Goal: Information Seeking & Learning: Learn about a topic

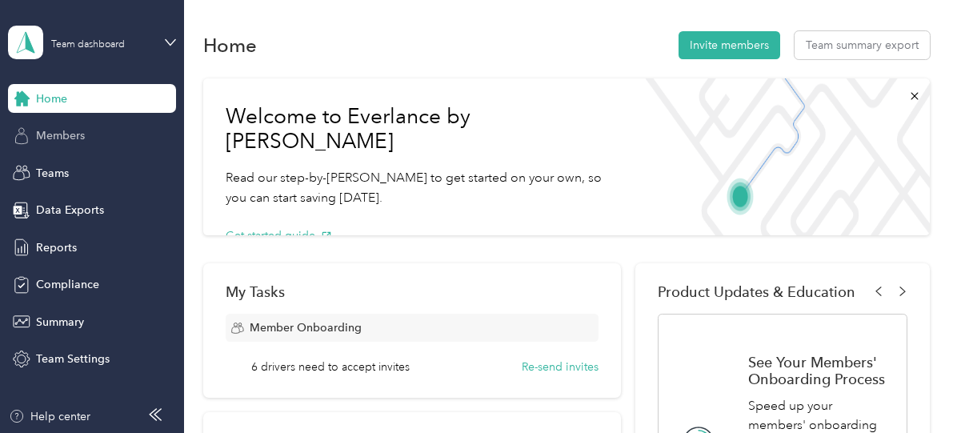
click at [62, 138] on span "Members" at bounding box center [60, 135] width 49 height 17
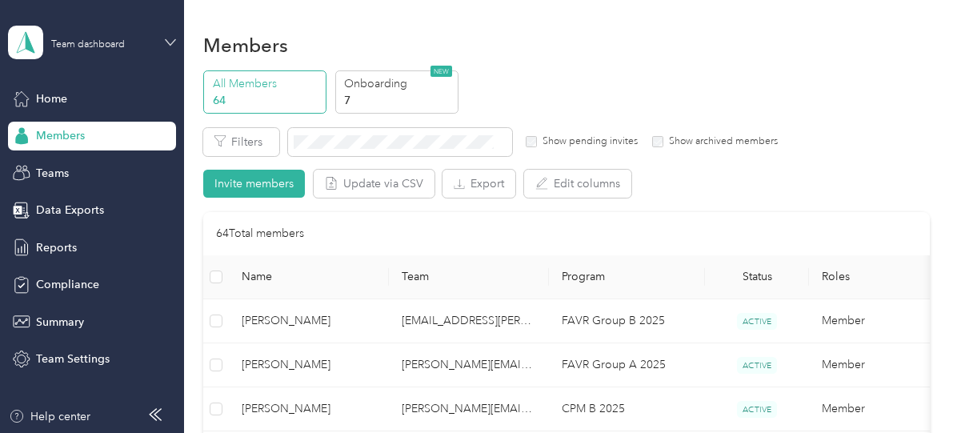
click at [171, 44] on icon at bounding box center [171, 42] width 10 height 6
click at [54, 170] on div "Personal dashboard" at bounding box center [72, 167] width 101 height 17
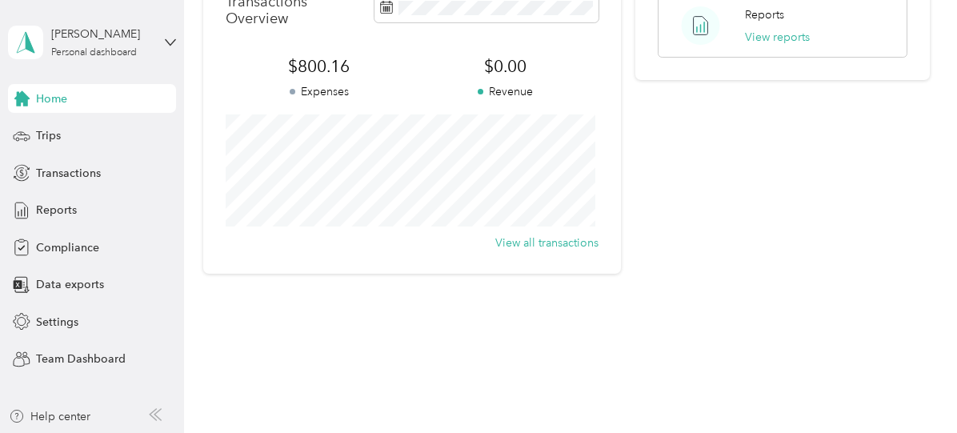
scroll to position [449, 0]
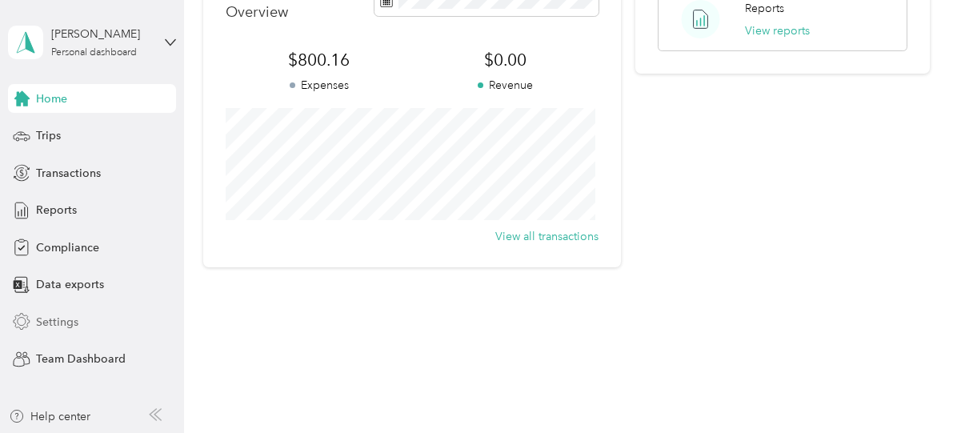
click at [30, 310] on div "Settings" at bounding box center [92, 321] width 168 height 29
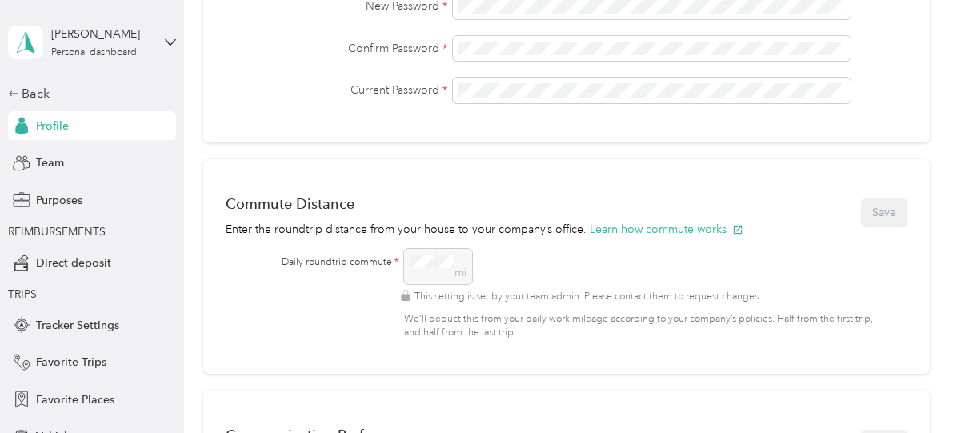
scroll to position [509, 0]
click at [408, 260] on div "mi This setting is set by your team admin. Please contact them to request chang…" at bounding box center [641, 295] width 474 height 91
drag, startPoint x: 737, startPoint y: 298, endPoint x: 551, endPoint y: 302, distance: 185.6
click at [551, 302] on p "This setting is set by your team admin. Please contact them to request changes." at bounding box center [639, 297] width 478 height 14
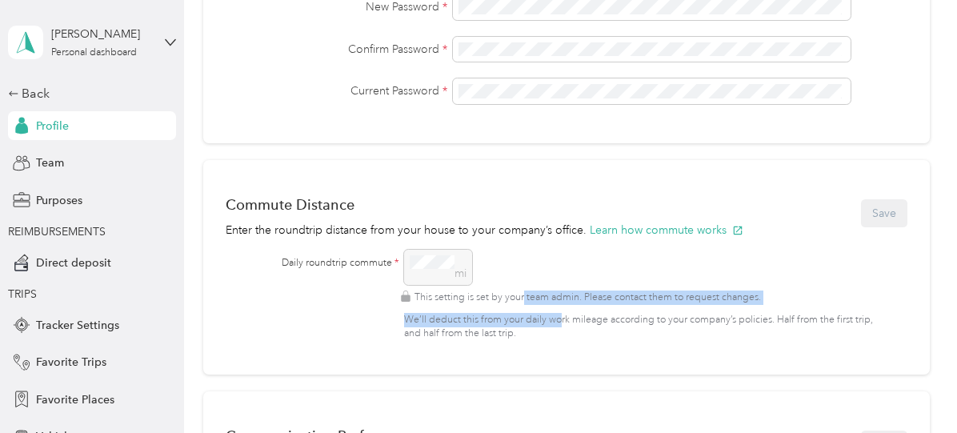
drag, startPoint x: 525, startPoint y: 294, endPoint x: 561, endPoint y: 319, distance: 44.8
click at [561, 319] on div "This setting is set by your team admin. Please contact them to request changes.…" at bounding box center [641, 315] width 474 height 50
click at [561, 319] on p "We’ll deduct this from your daily work mileage according to your company’s poli…" at bounding box center [641, 327] width 474 height 28
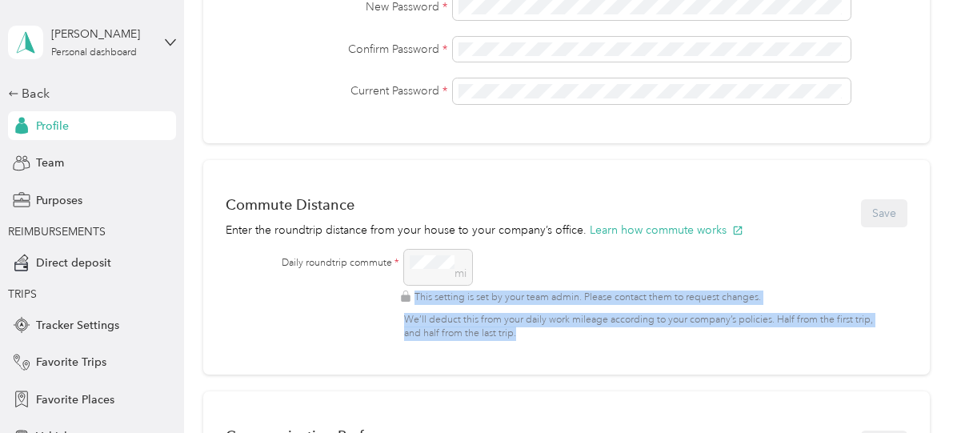
drag, startPoint x: 561, startPoint y: 333, endPoint x: 401, endPoint y: 294, distance: 165.3
click at [404, 294] on div "This setting is set by your team admin. Please contact them to request changes.…" at bounding box center [641, 315] width 474 height 50
click at [464, 304] on div "This setting is set by your team admin. Please contact them to request changes.…" at bounding box center [641, 315] width 474 height 50
drag, startPoint x: 463, startPoint y: 298, endPoint x: 517, endPoint y: 333, distance: 63.7
click at [517, 333] on div "This setting is set by your team admin. Please contact them to request changes.…" at bounding box center [641, 315] width 474 height 50
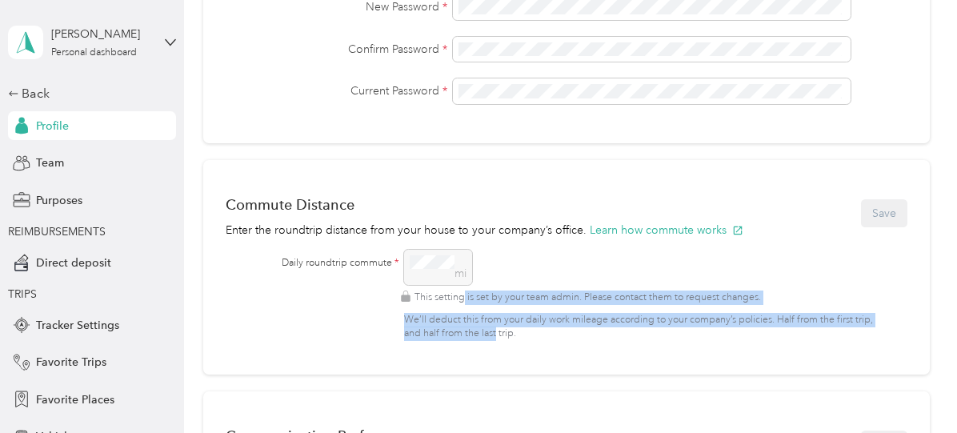
click at [517, 333] on p "We’ll deduct this from your daily work mileage according to your company’s poli…" at bounding box center [641, 327] width 474 height 28
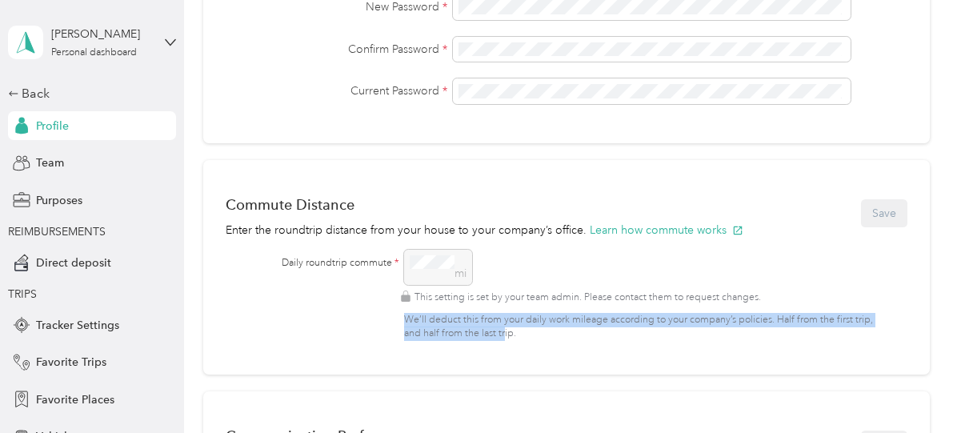
drag, startPoint x: 527, startPoint y: 337, endPoint x: 408, endPoint y: 314, distance: 121.6
click at [408, 314] on p "We’ll deduct this from your daily work mileage according to your company’s poli…" at bounding box center [641, 327] width 474 height 28
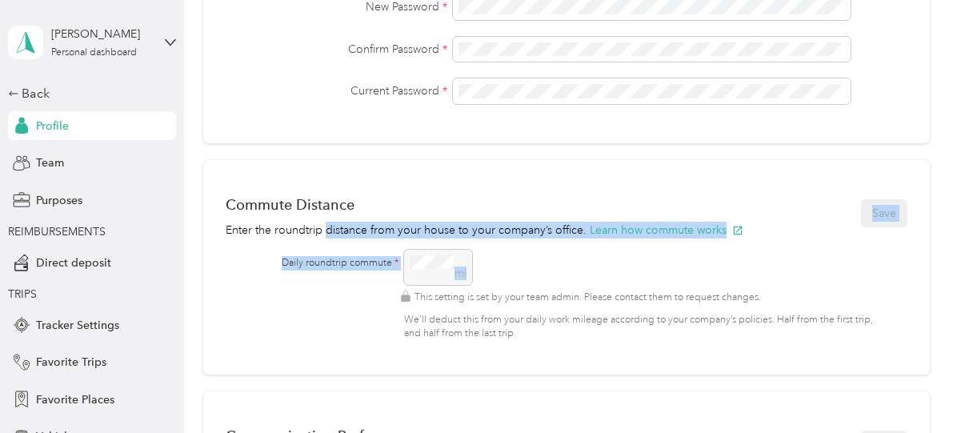
drag, startPoint x: 324, startPoint y: 225, endPoint x: 552, endPoint y: 241, distance: 228.5
click at [552, 241] on div "Commute Distance Enter the roundtrip distance from your house to your company’s…" at bounding box center [565, 267] width 725 height 214
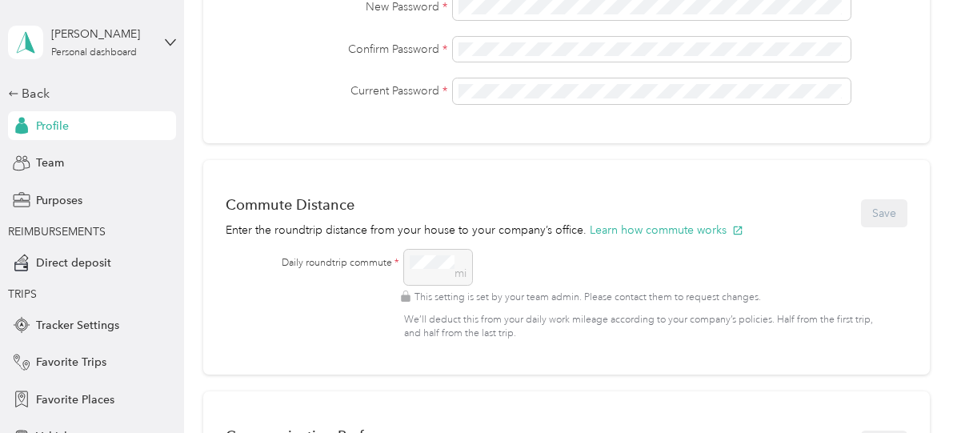
click at [552, 241] on div "Commute Distance Enter the roundtrip distance from your house to your company’s…" at bounding box center [565, 267] width 725 height 214
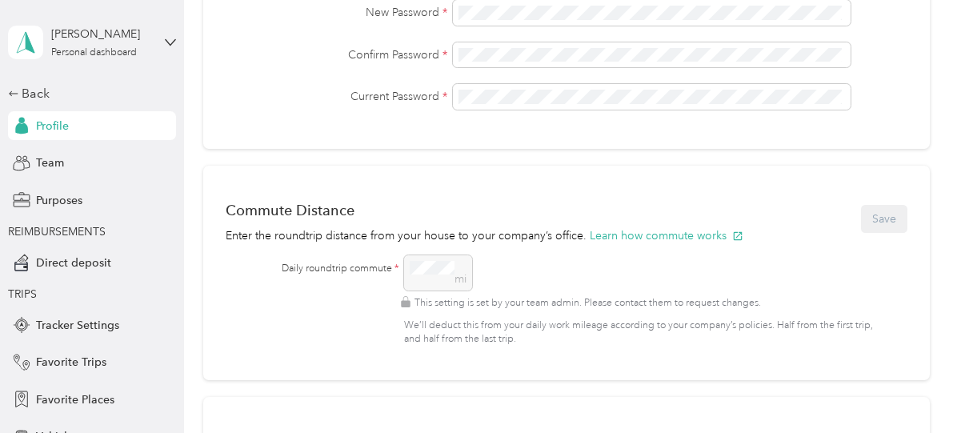
scroll to position [505, 0]
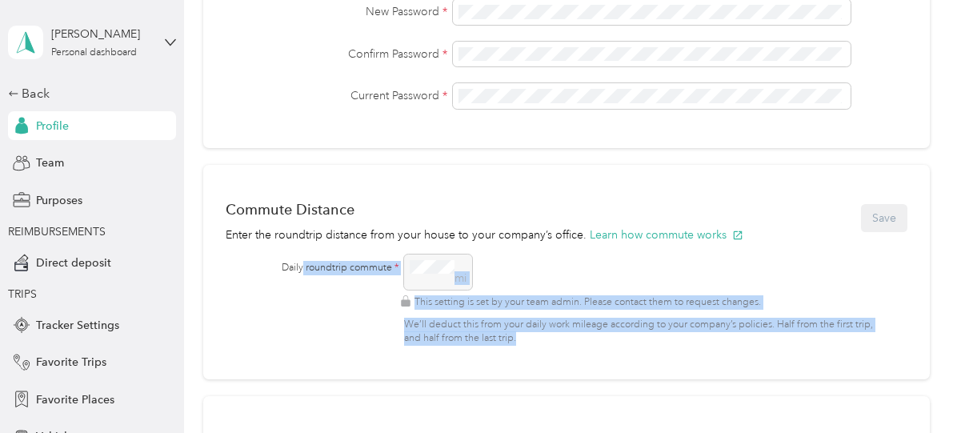
drag, startPoint x: 566, startPoint y: 337, endPoint x: 302, endPoint y: 269, distance: 272.5
click at [302, 269] on div "Daily roundtrip commute * mi This setting is set by your team admin. Please con…" at bounding box center [580, 299] width 597 height 91
click at [302, 269] on label "Daily roundtrip commute *" at bounding box center [340, 268] width 117 height 14
drag, startPoint x: 341, startPoint y: 281, endPoint x: 601, endPoint y: 351, distance: 269.3
click at [601, 351] on div "Commute Distance Enter the roundtrip distance from your house to your company’s…" at bounding box center [565, 272] width 725 height 214
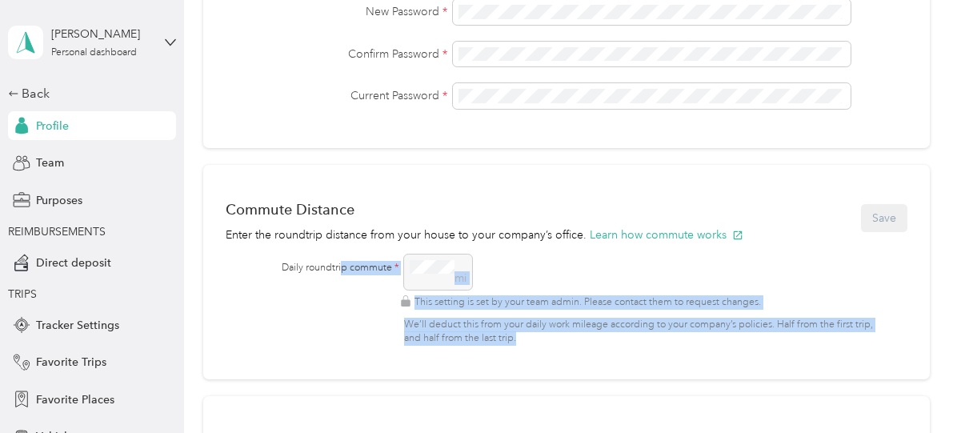
click at [601, 351] on div "Commute Distance Enter the roundtrip distance from your house to your company’s…" at bounding box center [565, 272] width 725 height 214
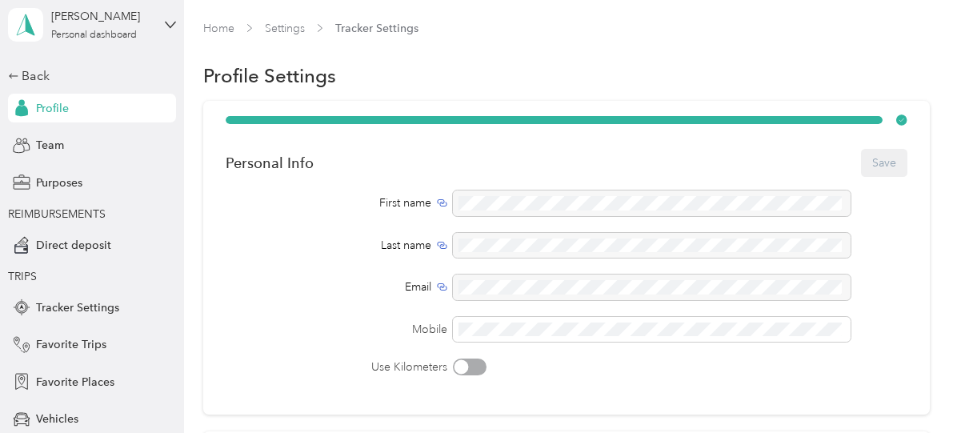
scroll to position [0, 0]
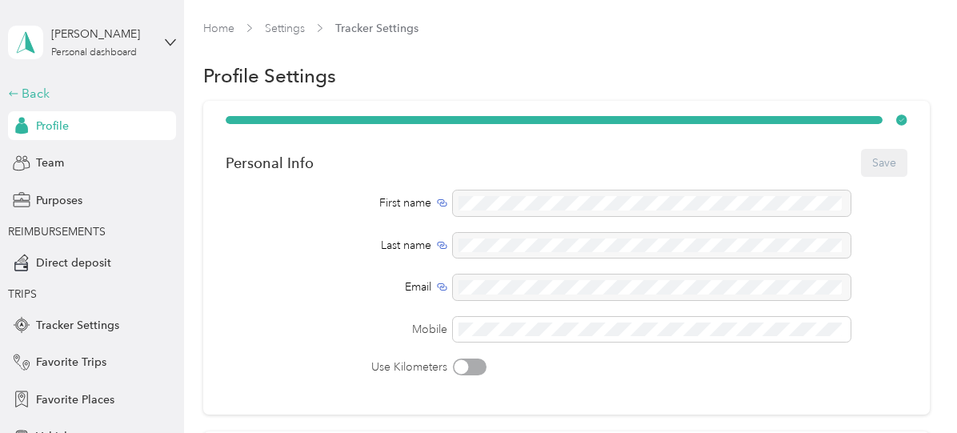
click at [26, 101] on div "Back" at bounding box center [88, 93] width 160 height 19
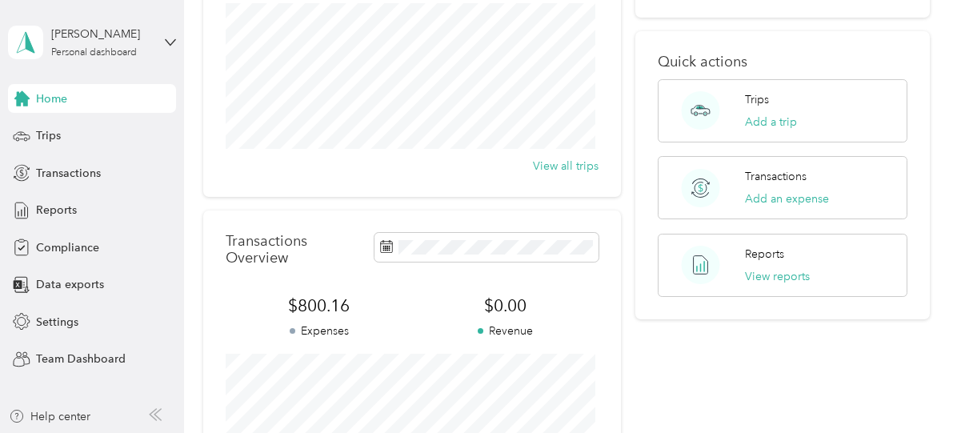
scroll to position [206, 0]
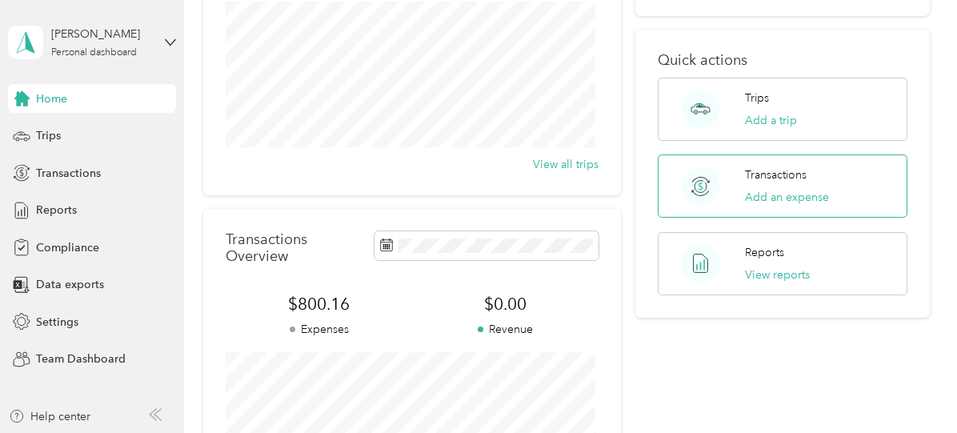
click at [739, 154] on div "Transactions Add an expense" at bounding box center [782, 185] width 250 height 63
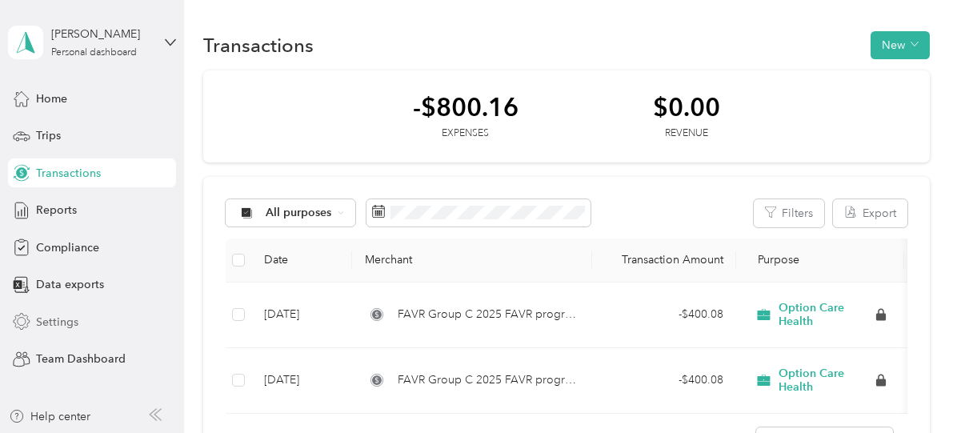
click at [64, 332] on div "Settings" at bounding box center [92, 321] width 168 height 29
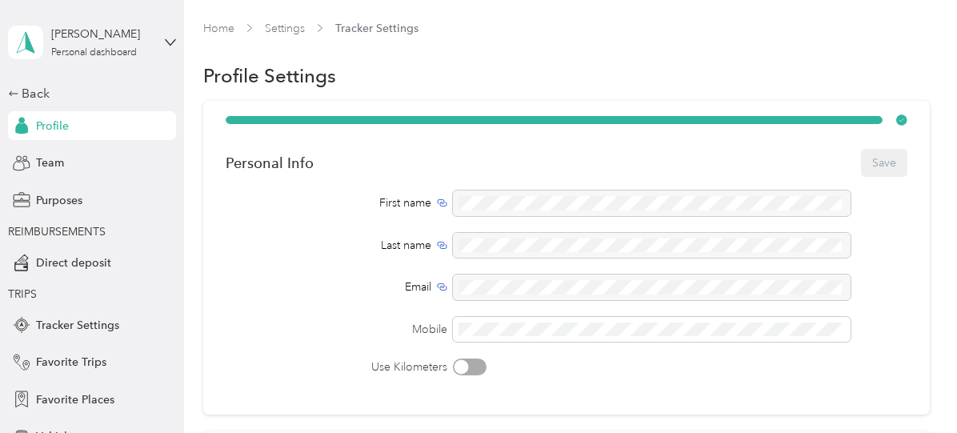
click at [253, 275] on div "Email" at bounding box center [566, 287] width 681 height 26
click at [26, 94] on div "Back" at bounding box center [88, 93] width 160 height 19
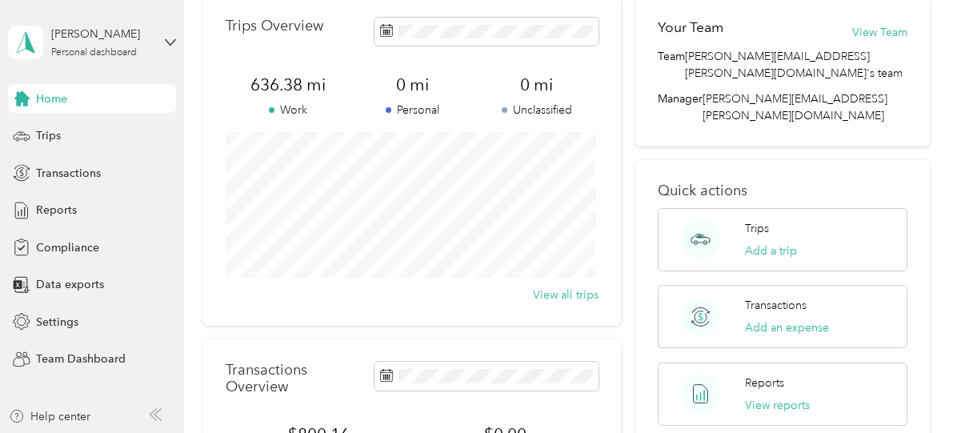
scroll to position [73, 0]
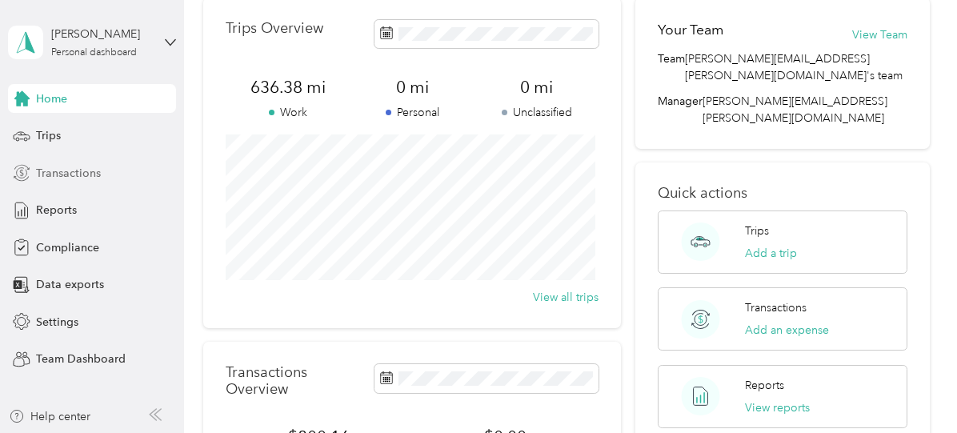
click at [50, 181] on span "Transactions" at bounding box center [68, 173] width 65 height 17
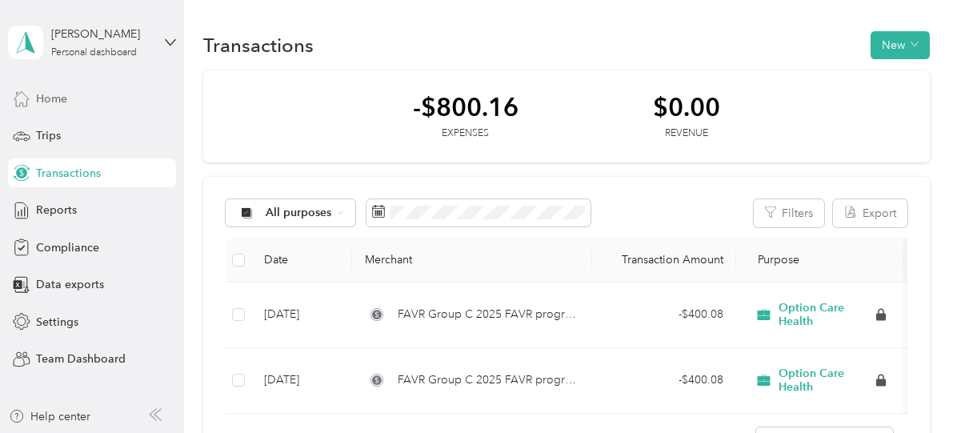
click at [71, 103] on div "Home" at bounding box center [92, 98] width 168 height 29
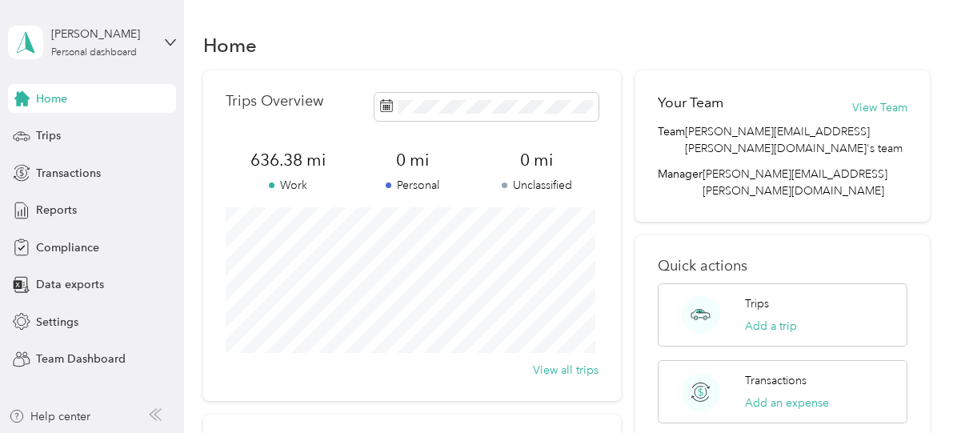
click at [173, 49] on div "[PERSON_NAME] Personal dashboard" at bounding box center [92, 42] width 168 height 56
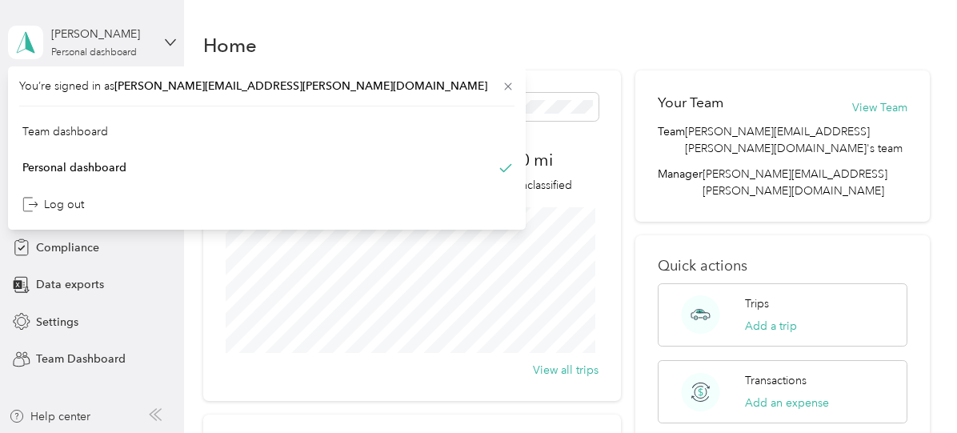
click at [173, 51] on div "[PERSON_NAME] Personal dashboard" at bounding box center [92, 42] width 168 height 56
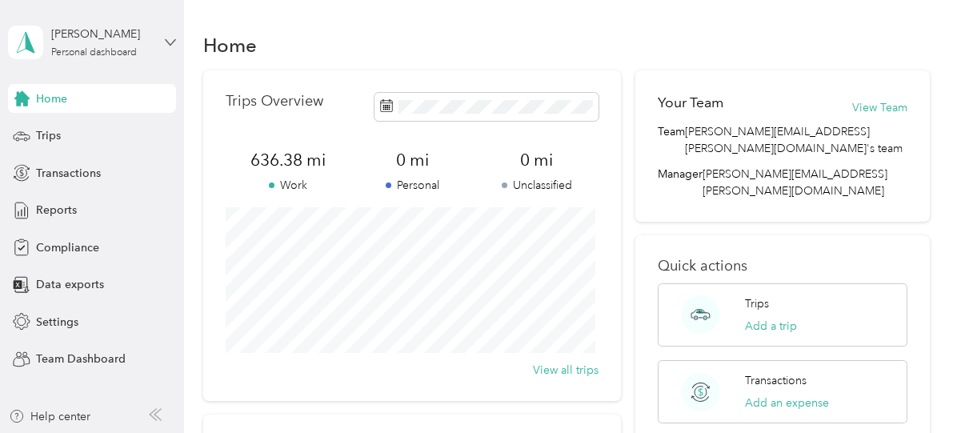
click at [167, 41] on icon at bounding box center [171, 42] width 10 height 6
click at [105, 130] on div "Team dashboard" at bounding box center [65, 131] width 86 height 17
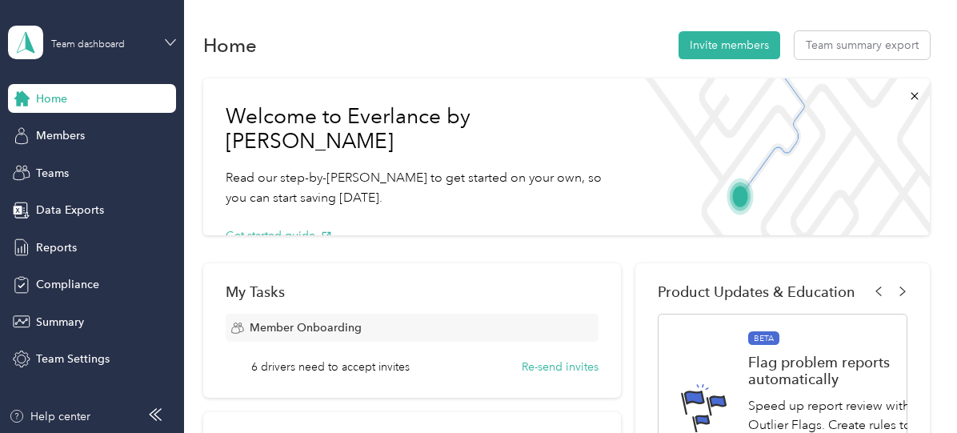
click at [170, 39] on icon at bounding box center [170, 42] width 11 height 11
click at [101, 175] on div "Team dashboard Personal dashboard Log out" at bounding box center [266, 160] width 495 height 101
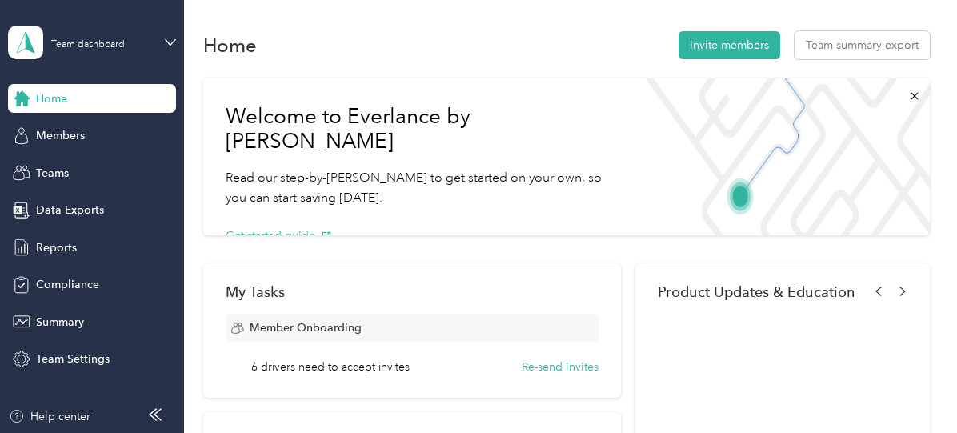
click at [170, 29] on div "Team dashboard" at bounding box center [92, 42] width 168 height 56
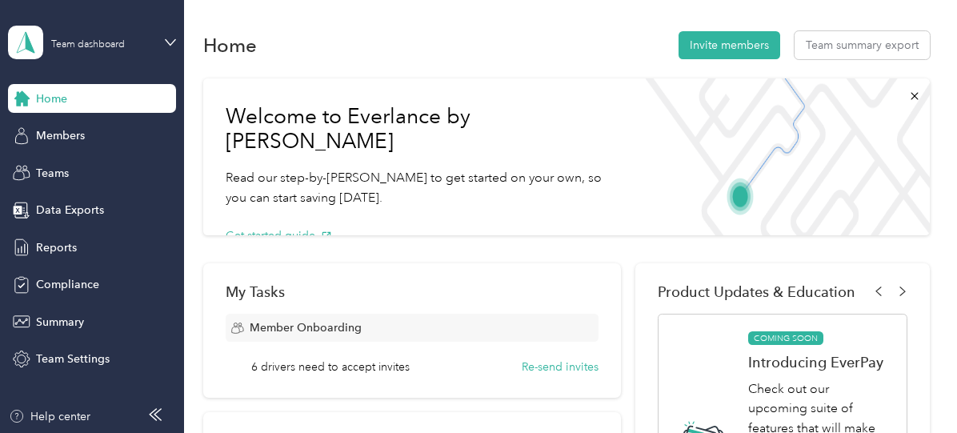
click at [91, 162] on div "Personal dashboard" at bounding box center [72, 161] width 101 height 17
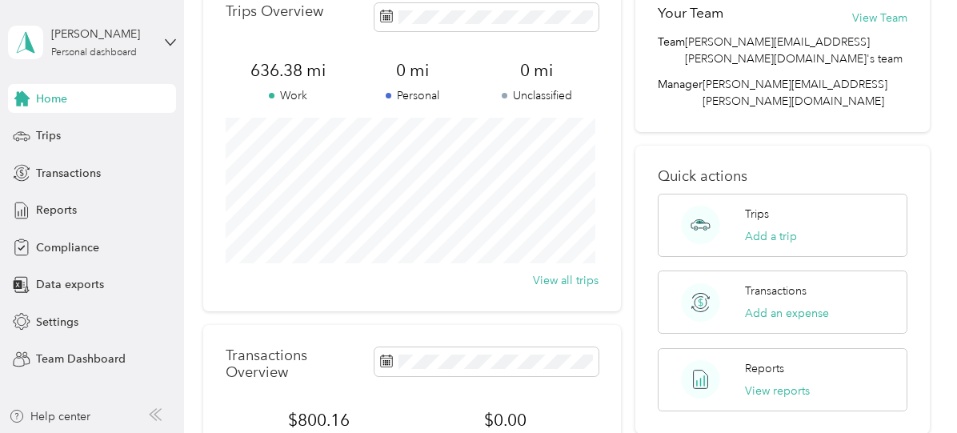
scroll to position [284, 0]
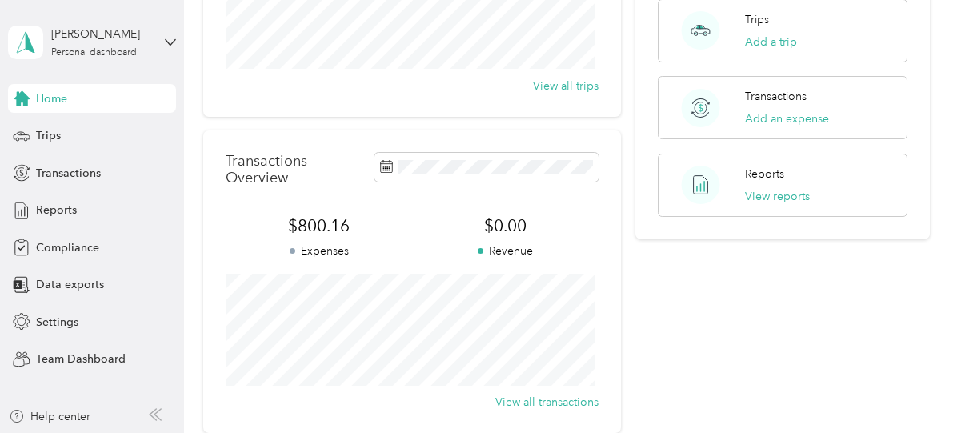
click at [321, 247] on p "Expenses" at bounding box center [319, 250] width 186 height 17
click at [359, 248] on p "Expenses" at bounding box center [319, 250] width 186 height 17
click at [536, 404] on button "View all transactions" at bounding box center [546, 401] width 103 height 17
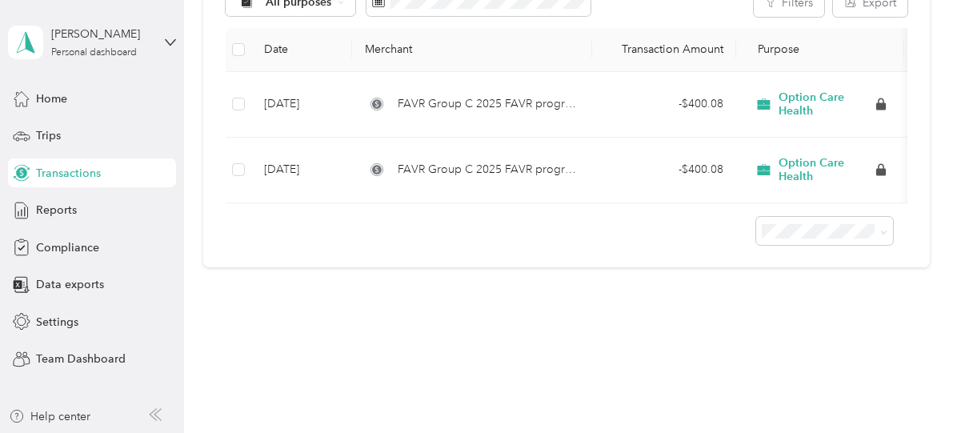
scroll to position [103, 0]
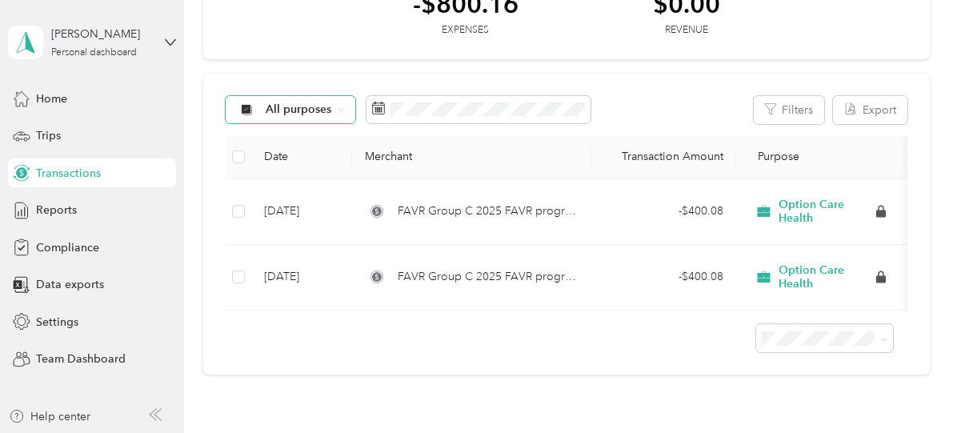
click at [319, 118] on div "All purposes" at bounding box center [291, 109] width 130 height 27
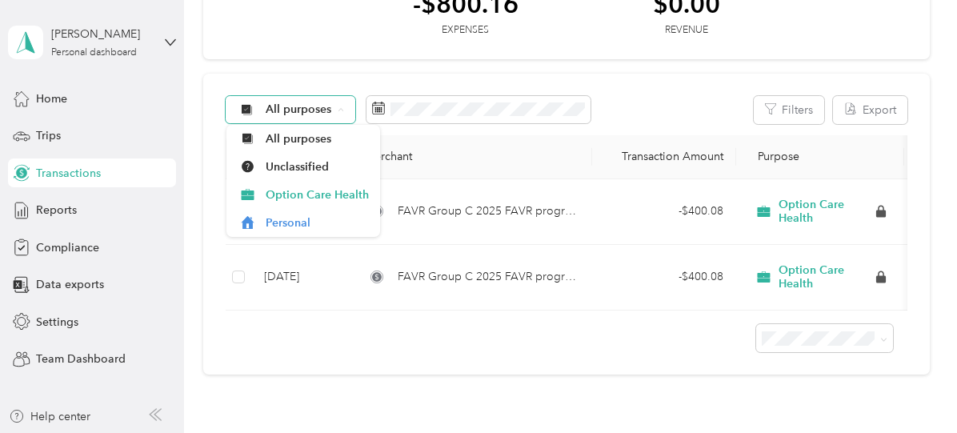
click at [325, 121] on div "All purposes" at bounding box center [291, 109] width 130 height 27
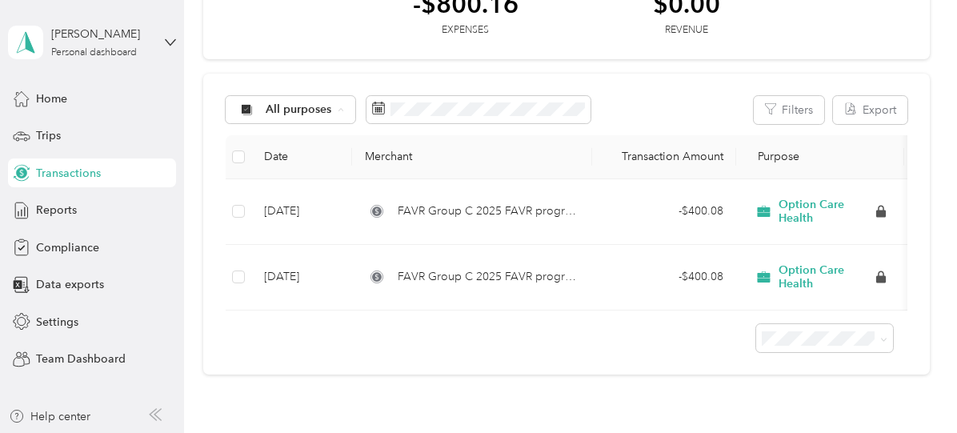
click at [712, 68] on div "-$800.16 Expenses $0.00 Revenue All purposes Filters Export Date Merchant Trans…" at bounding box center [565, 171] width 725 height 408
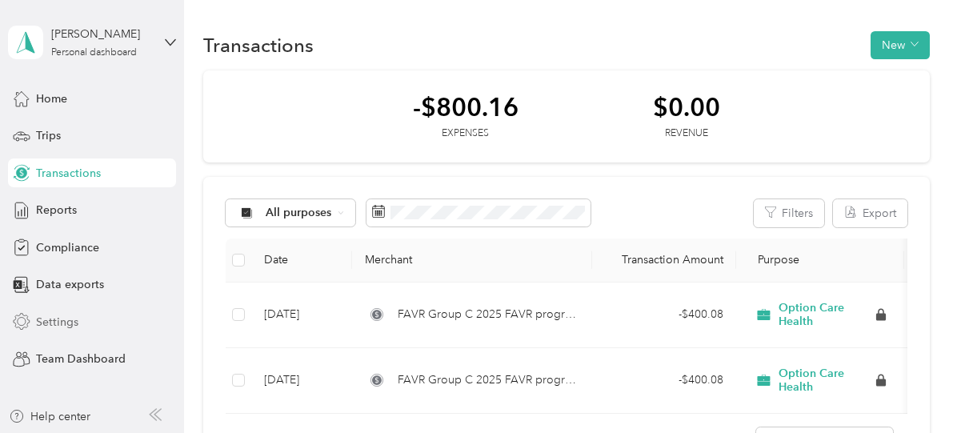
click at [59, 324] on span "Settings" at bounding box center [57, 322] width 42 height 17
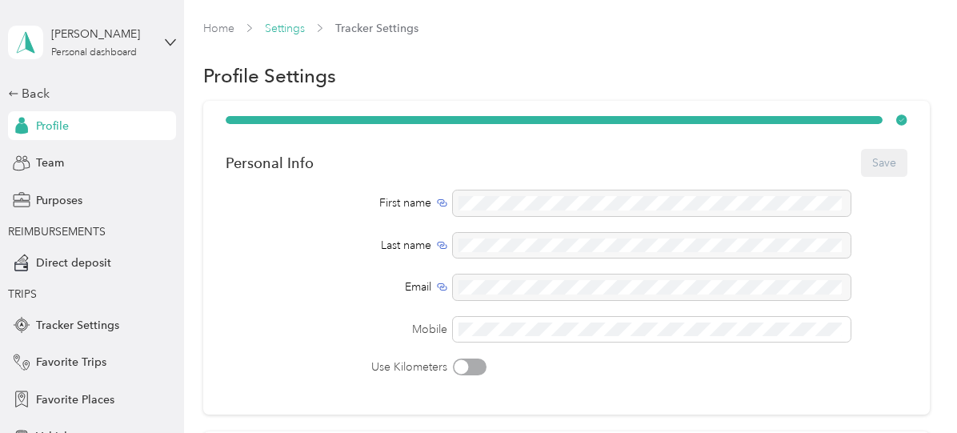
click at [295, 30] on link "Settings" at bounding box center [285, 29] width 40 height 14
click at [266, 34] on span "Settings" at bounding box center [285, 28] width 40 height 17
click at [277, 30] on link "Settings" at bounding box center [285, 29] width 40 height 14
click at [298, 32] on link "Settings" at bounding box center [285, 29] width 40 height 14
click at [131, 44] on div "[PERSON_NAME] Personal dashboard" at bounding box center [101, 42] width 100 height 32
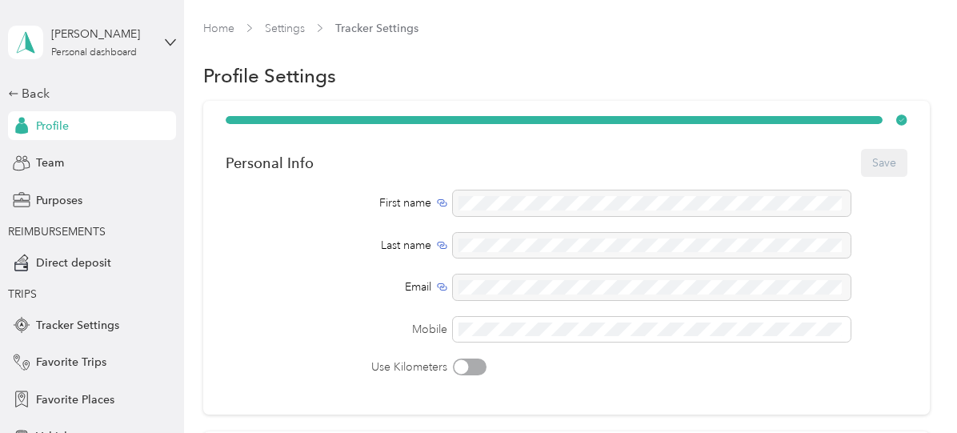
click at [75, 168] on div "Personal dashboard" at bounding box center [68, 164] width 104 height 17
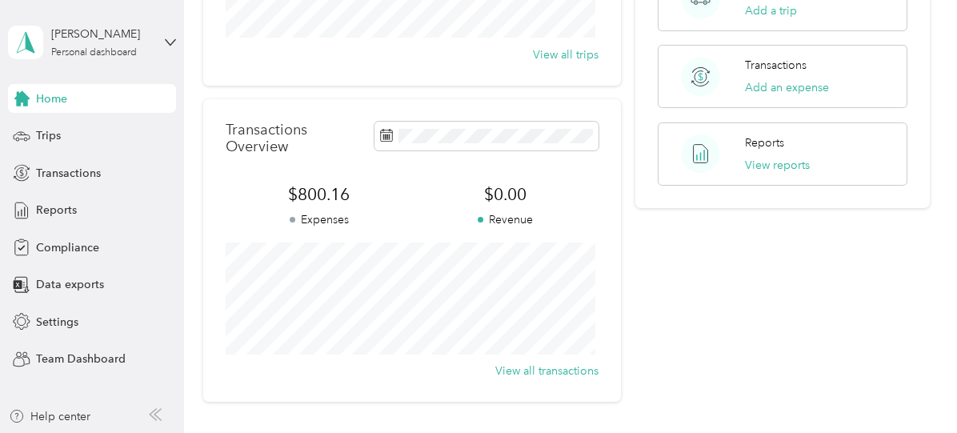
scroll to position [449, 0]
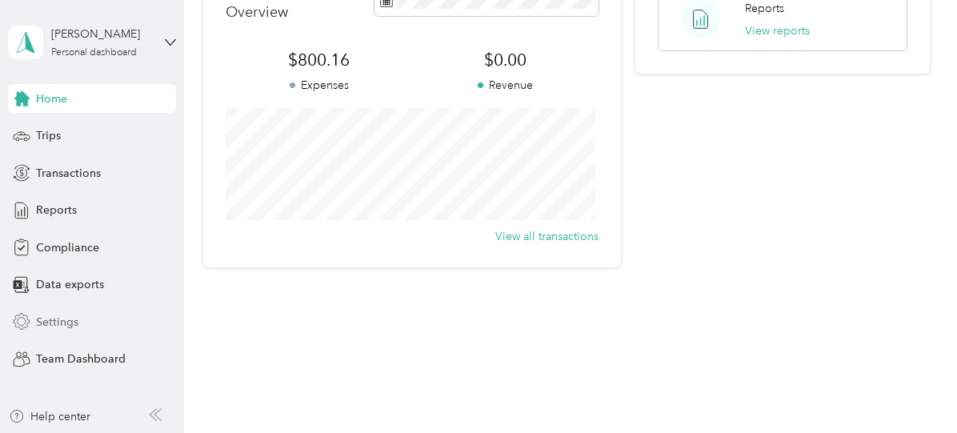
click at [46, 312] on div "Settings" at bounding box center [92, 321] width 168 height 29
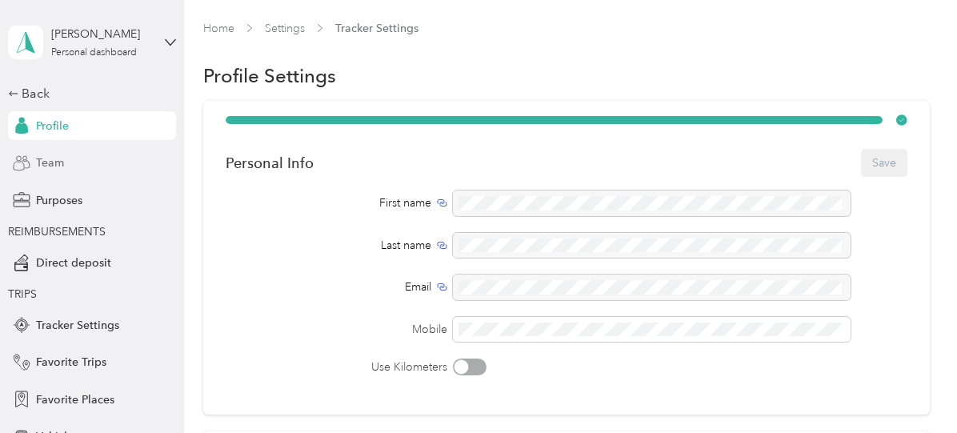
click at [67, 175] on div "Team" at bounding box center [92, 163] width 168 height 29
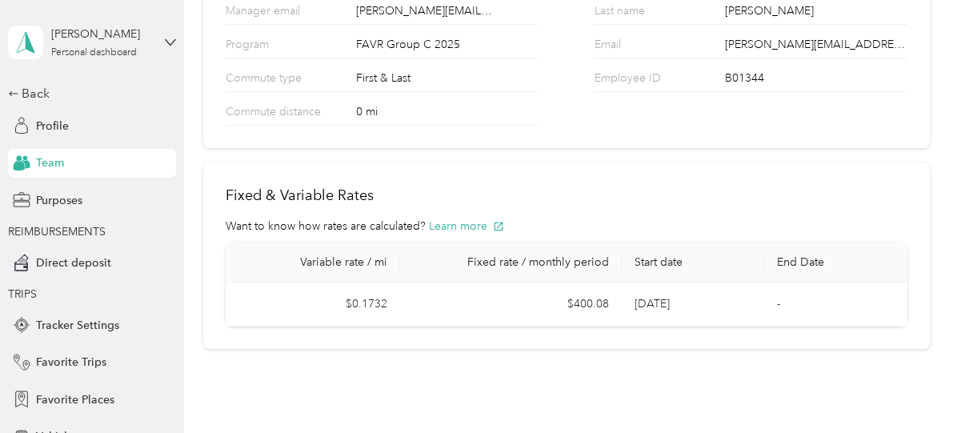
scroll to position [217, 0]
drag, startPoint x: 342, startPoint y: 303, endPoint x: 393, endPoint y: 299, distance: 51.3
click at [393, 299] on td "$0.1732" at bounding box center [313, 303] width 174 height 44
drag, startPoint x: 393, startPoint y: 302, endPoint x: 326, endPoint y: 293, distance: 67.8
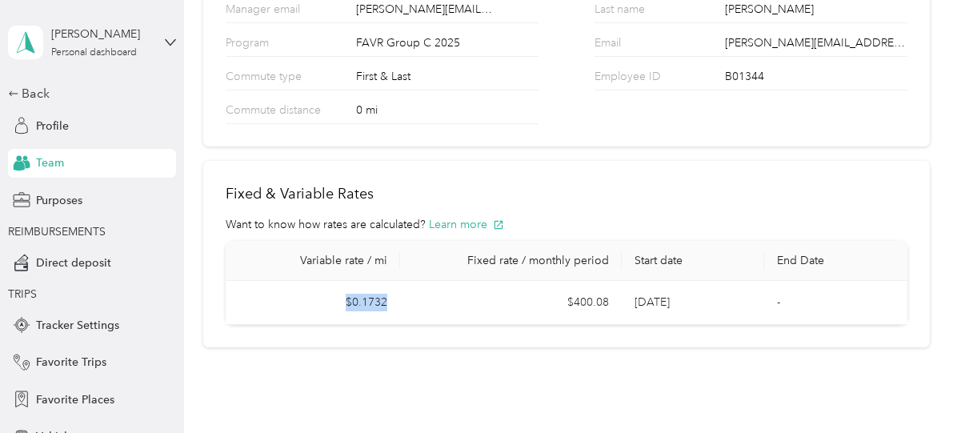
click at [326, 293] on td "$0.1732" at bounding box center [313, 303] width 174 height 44
click at [573, 316] on td "$400.08" at bounding box center [511, 303] width 222 height 44
drag, startPoint x: 569, startPoint y: 302, endPoint x: 611, endPoint y: 300, distance: 41.7
click at [611, 300] on td "$400.08" at bounding box center [511, 303] width 222 height 44
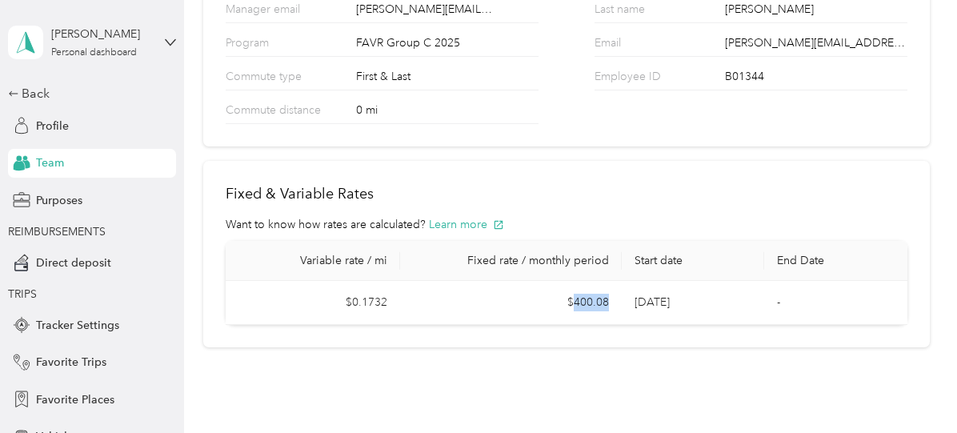
click at [611, 300] on td "$400.08" at bounding box center [511, 303] width 222 height 44
drag, startPoint x: 611, startPoint y: 300, endPoint x: 489, endPoint y: 287, distance: 123.0
click at [489, 287] on td "$400.08" at bounding box center [511, 303] width 222 height 44
drag, startPoint x: 577, startPoint y: 302, endPoint x: 611, endPoint y: 302, distance: 33.6
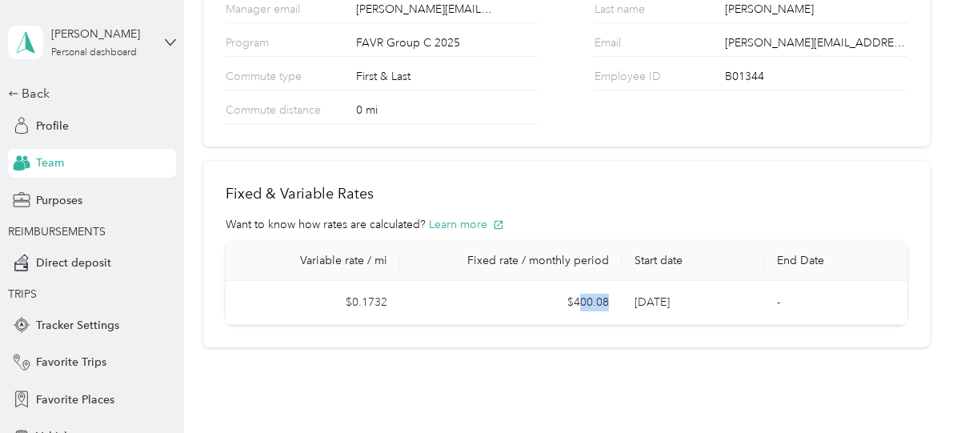
click at [611, 302] on td "$400.08" at bounding box center [511, 303] width 222 height 44
drag, startPoint x: 611, startPoint y: 302, endPoint x: 554, endPoint y: 299, distance: 56.9
click at [554, 299] on td "$400.08" at bounding box center [511, 303] width 222 height 44
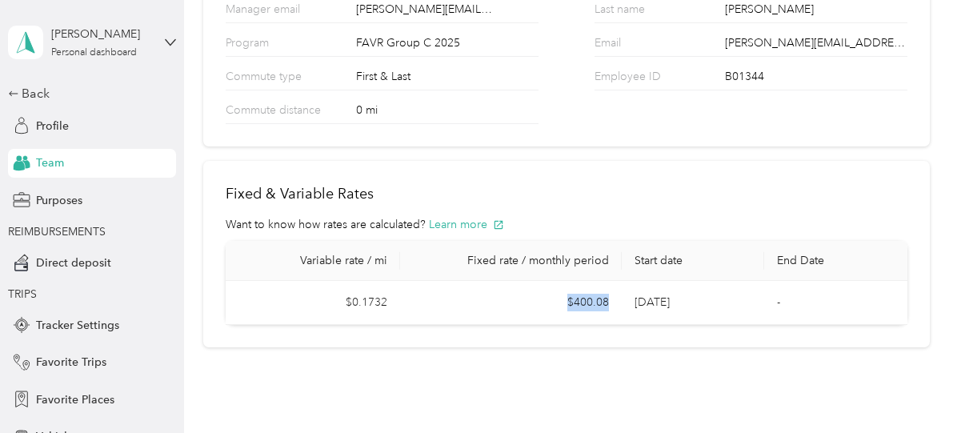
drag, startPoint x: 554, startPoint y: 299, endPoint x: 606, endPoint y: 298, distance: 52.0
click at [606, 298] on td "$400.08" at bounding box center [511, 303] width 222 height 44
drag, startPoint x: 608, startPoint y: 299, endPoint x: 489, endPoint y: 299, distance: 118.4
click at [489, 299] on td "$400.08" at bounding box center [511, 303] width 222 height 44
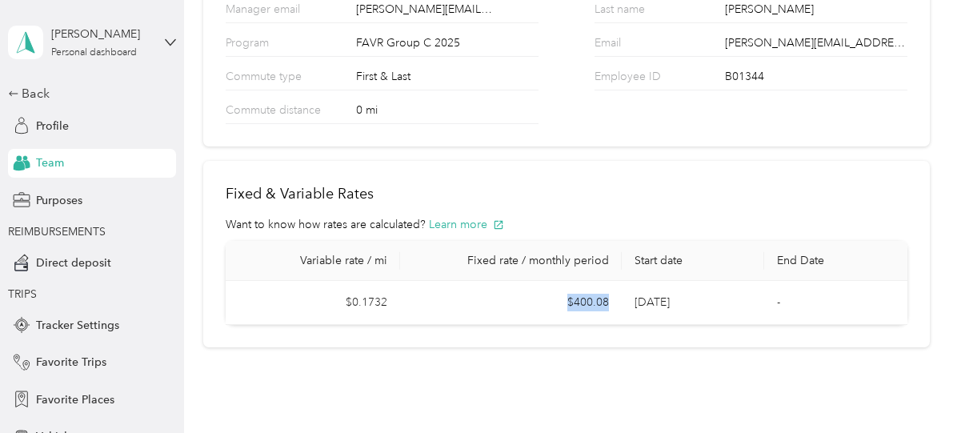
click at [489, 299] on td "$400.08" at bounding box center [511, 303] width 222 height 44
drag, startPoint x: 413, startPoint y: 306, endPoint x: 277, endPoint y: 295, distance: 136.4
click at [277, 295] on tr "$0.1732 $400.08 [DATE] -" at bounding box center [566, 303] width 681 height 44
click at [277, 295] on td "$0.1732" at bounding box center [313, 303] width 174 height 44
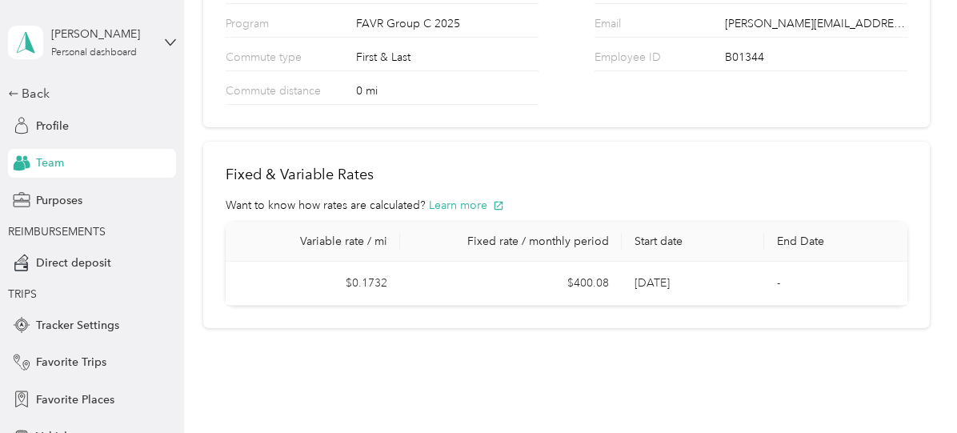
scroll to position [234, 0]
click at [366, 282] on td "$0.1732" at bounding box center [313, 285] width 174 height 44
click at [475, 207] on button "Learn more" at bounding box center [466, 206] width 75 height 17
click at [62, 266] on span "Direct deposit" at bounding box center [73, 262] width 75 height 17
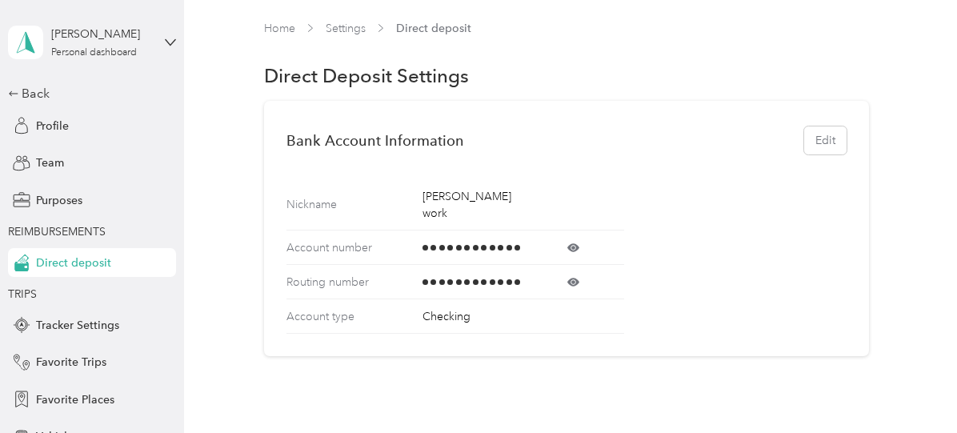
click at [581, 242] on span at bounding box center [573, 248] width 101 height 12
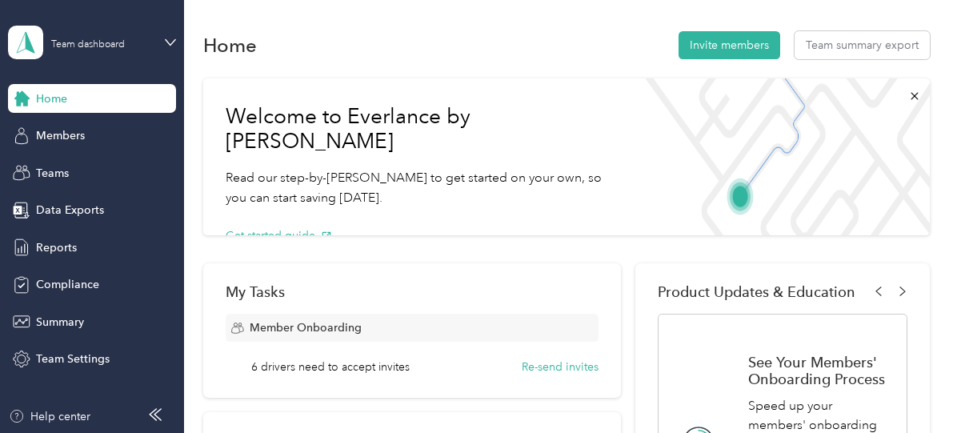
click at [120, 26] on div "Team dashboard" at bounding box center [80, 43] width 144 height 34
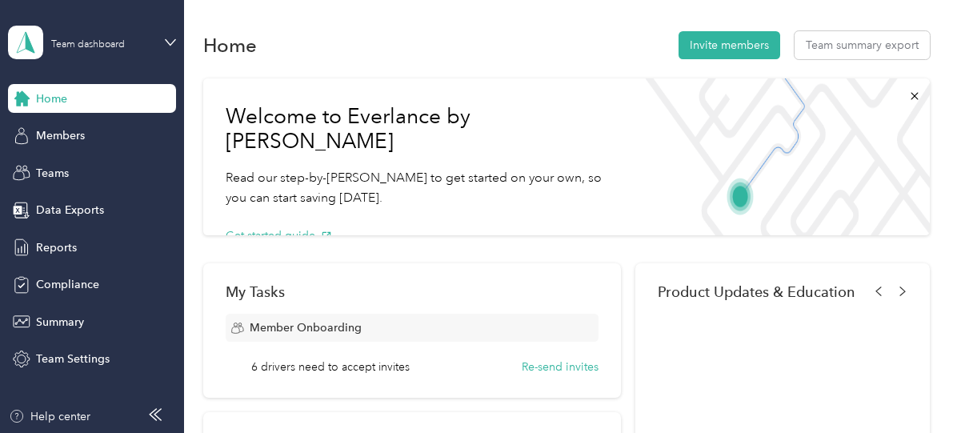
click at [60, 170] on div "Personal dashboard" at bounding box center [266, 168] width 495 height 28
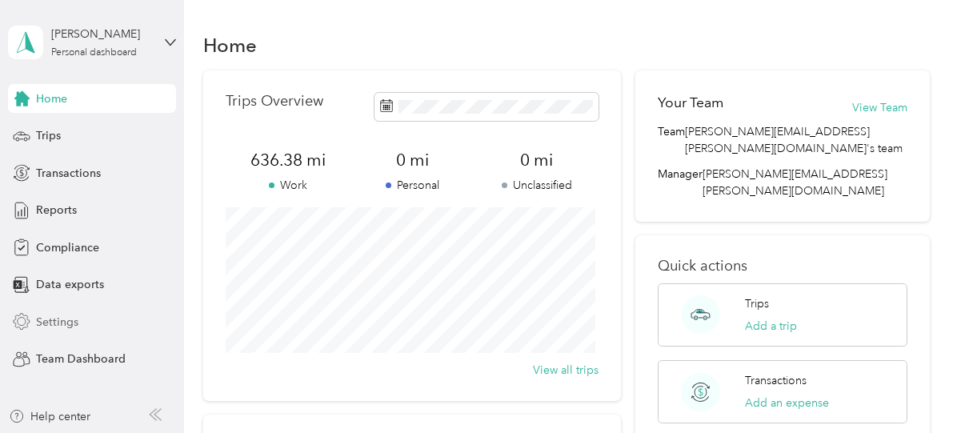
click at [74, 325] on span "Settings" at bounding box center [57, 322] width 42 height 17
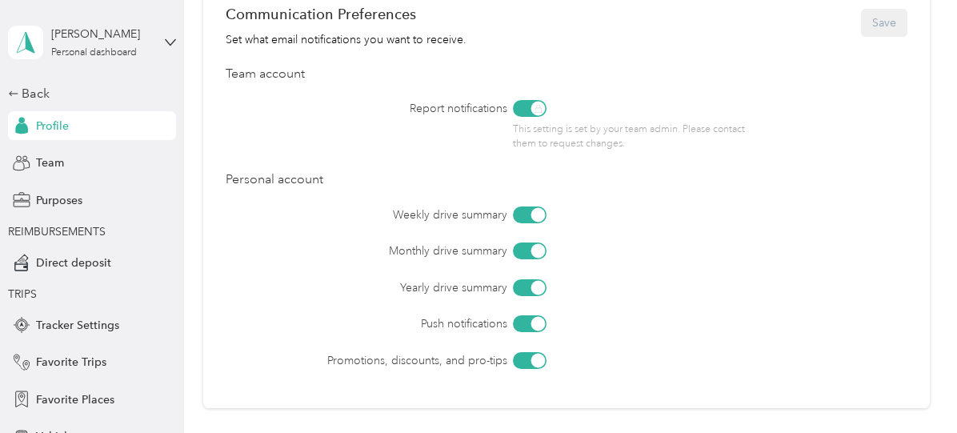
scroll to position [1087, 0]
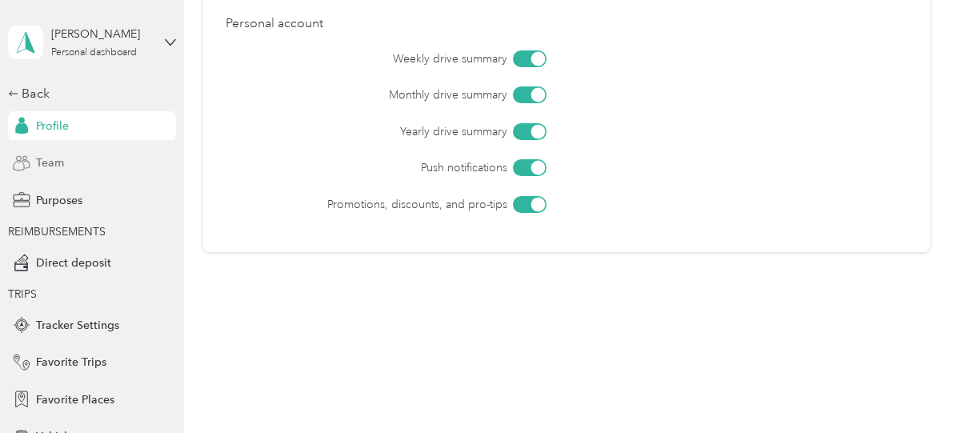
click at [91, 166] on div "Team" at bounding box center [92, 163] width 168 height 29
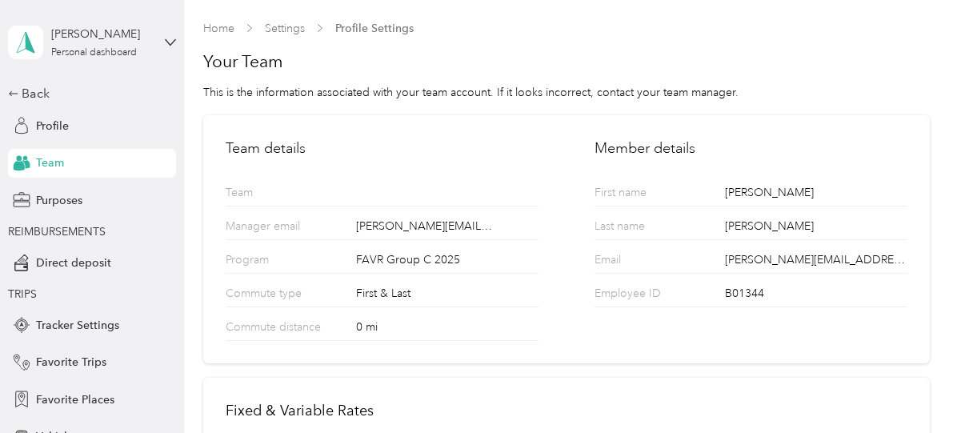
click at [131, 62] on div "[PERSON_NAME] Personal dashboard" at bounding box center [92, 42] width 168 height 56
click at [81, 135] on div "Team dashboard" at bounding box center [59, 129] width 86 height 17
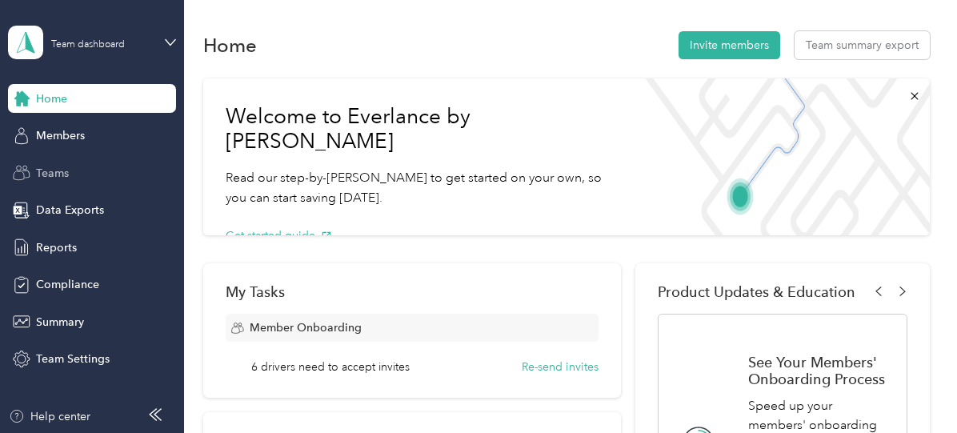
click at [69, 166] on div "Teams" at bounding box center [92, 172] width 168 height 29
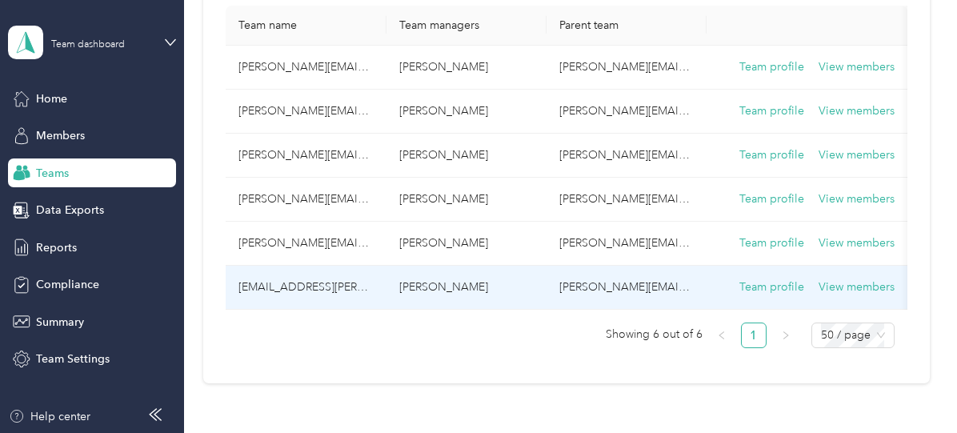
scroll to position [0, 3]
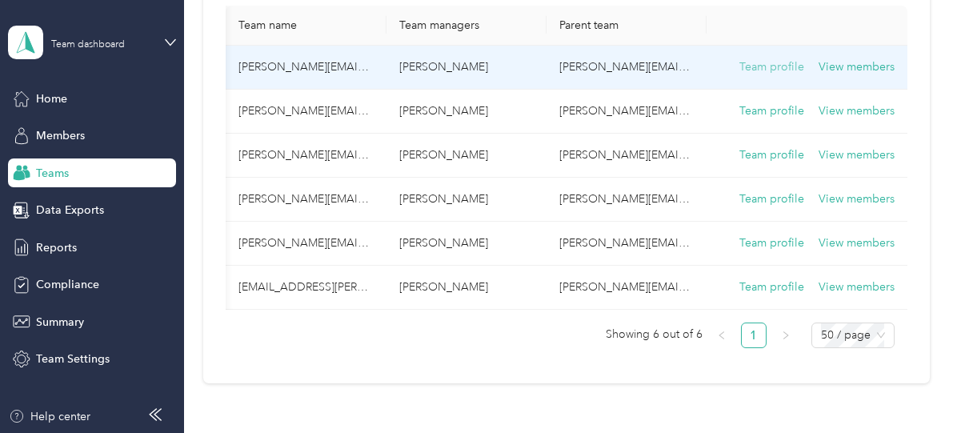
click at [773, 60] on button "Team profile" at bounding box center [771, 67] width 65 height 18
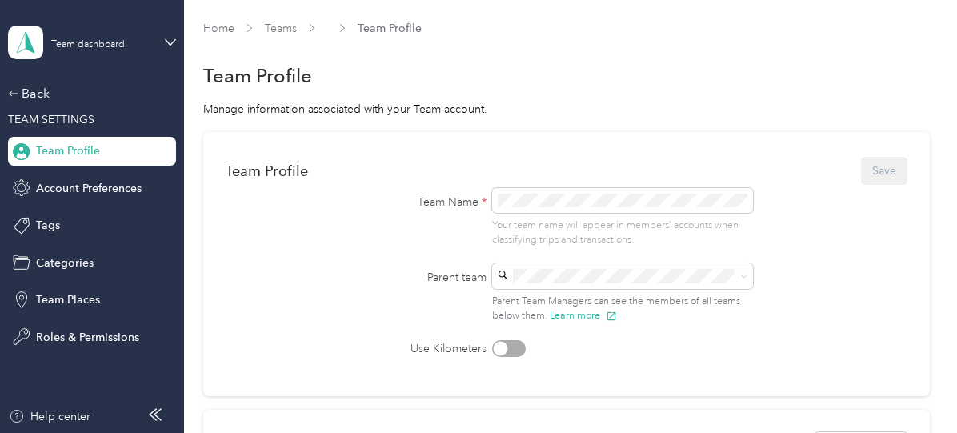
click at [107, 172] on div "Back TEAM SETTINGS Team Profile Account Preferences Tags Categories Team Places…" at bounding box center [92, 217] width 168 height 267
click at [54, 160] on div "Team Profile" at bounding box center [92, 151] width 168 height 29
click at [54, 118] on span "TEAM SETTINGS" at bounding box center [51, 120] width 86 height 14
click at [40, 92] on div "Back" at bounding box center [88, 93] width 160 height 19
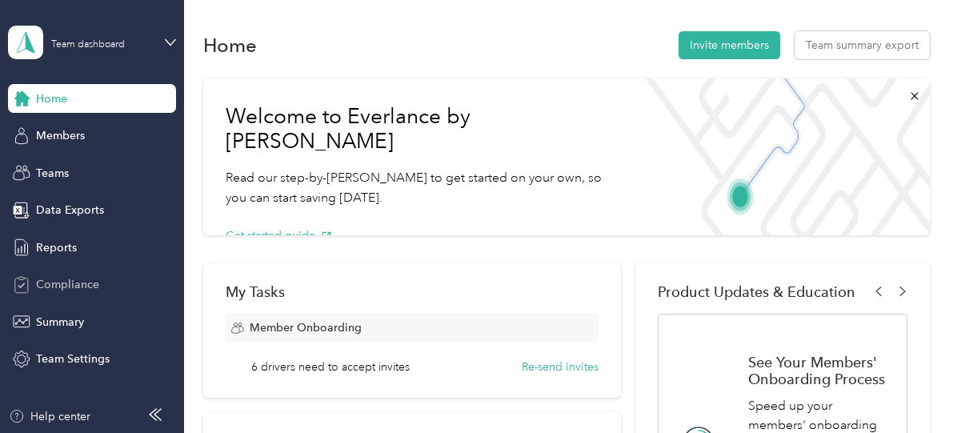
click at [78, 285] on span "Compliance" at bounding box center [67, 284] width 63 height 17
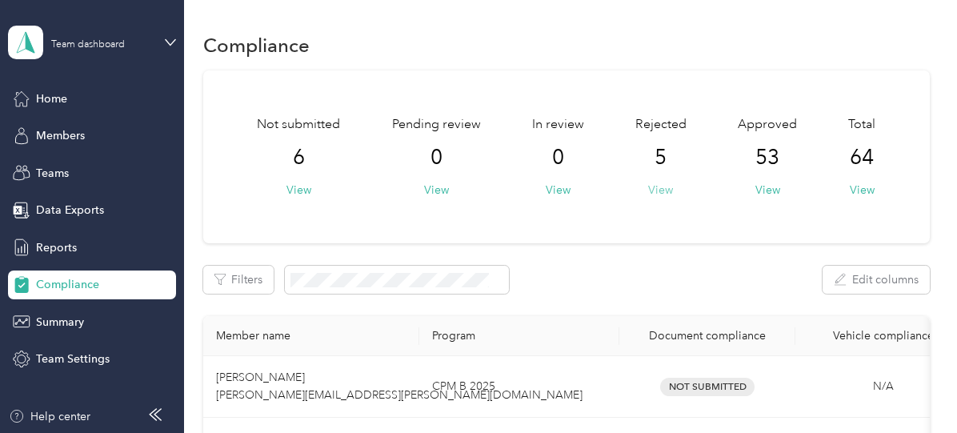
click at [657, 185] on button "View" at bounding box center [660, 190] width 25 height 17
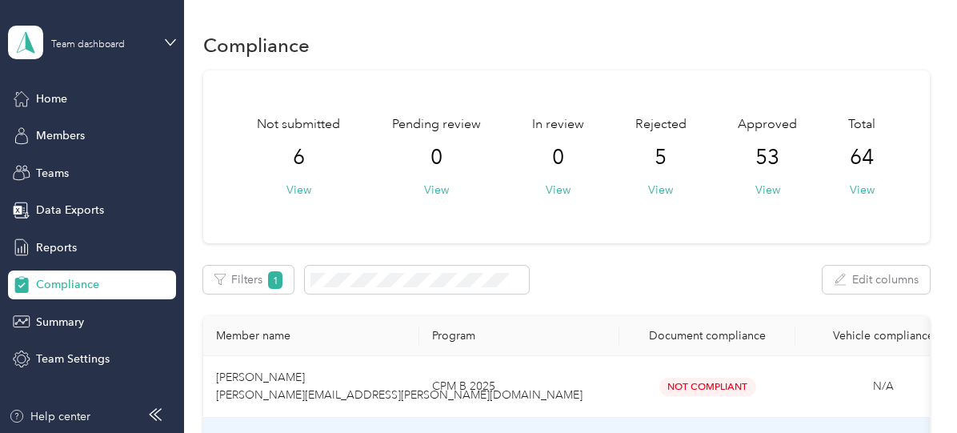
scroll to position [1, 0]
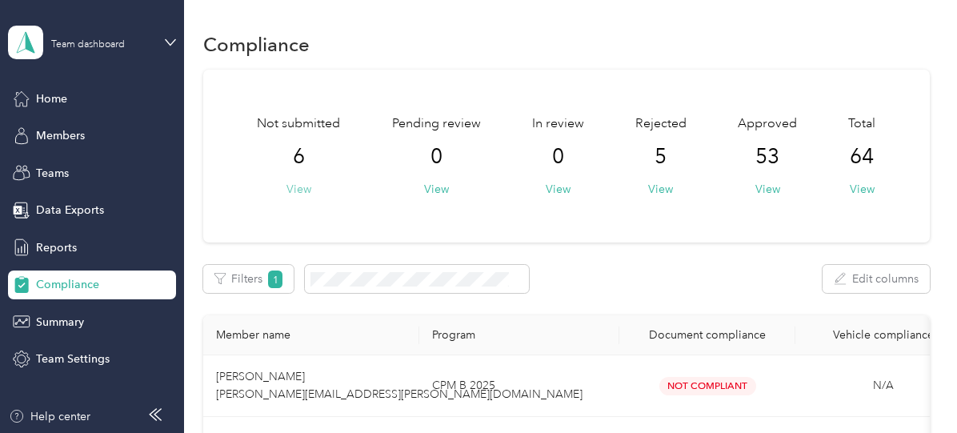
click at [307, 182] on button "View" at bounding box center [298, 189] width 25 height 17
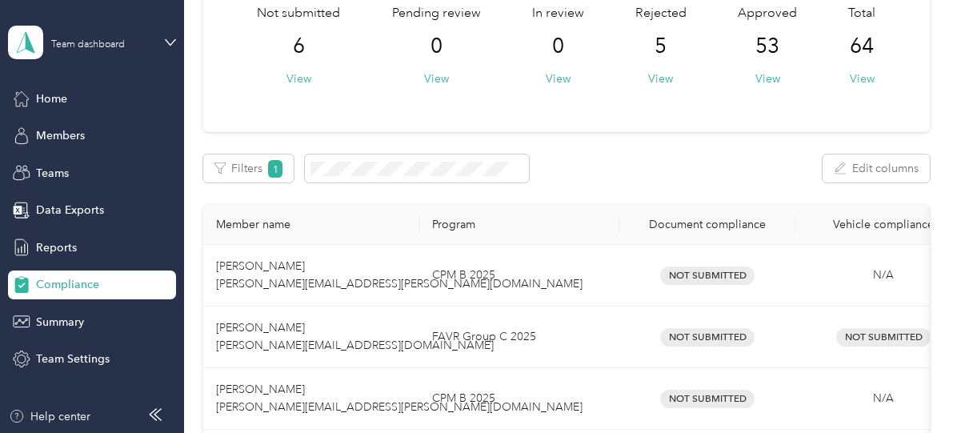
scroll to position [54, 0]
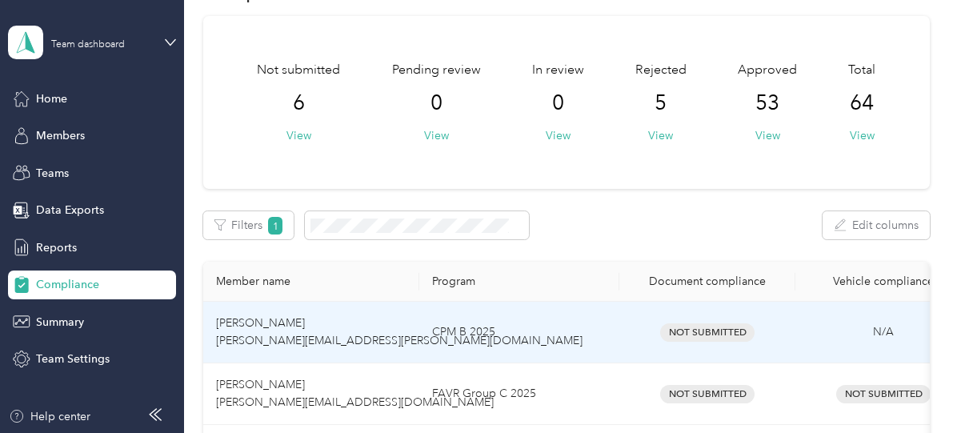
click at [694, 343] on td "Not Submitted" at bounding box center [707, 333] width 176 height 62
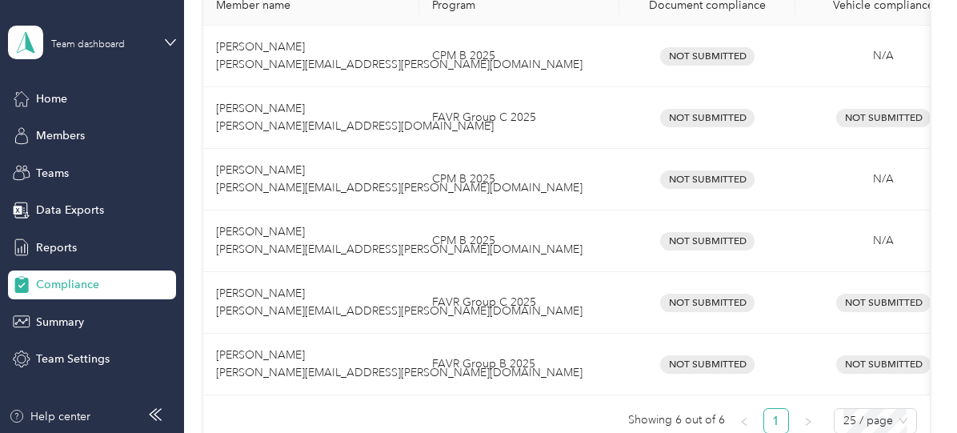
scroll to position [0, 0]
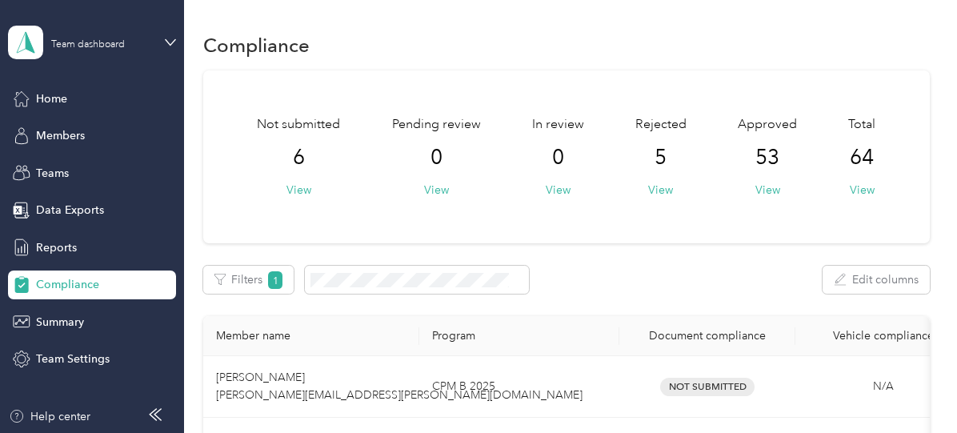
click at [661, 173] on div "Rejected 5 View" at bounding box center [660, 156] width 51 height 83
click at [654, 184] on button "View" at bounding box center [660, 190] width 25 height 17
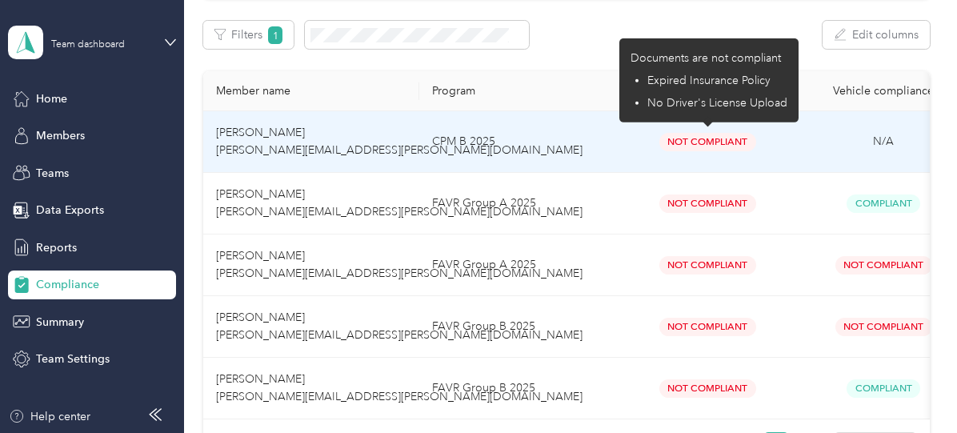
click at [702, 147] on span "Not Compliant" at bounding box center [707, 142] width 97 height 18
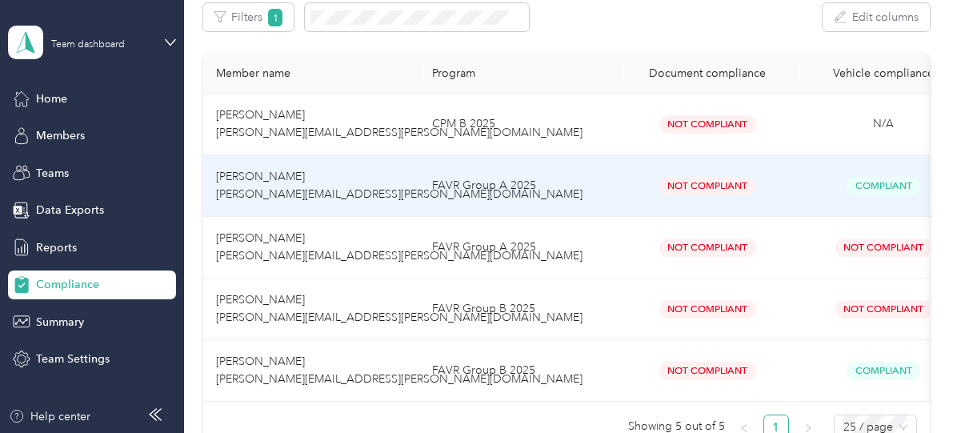
scroll to position [357, 0]
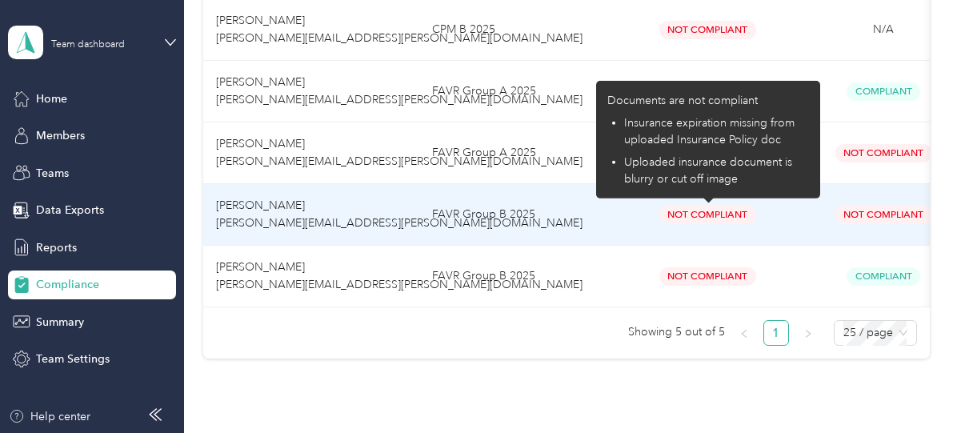
click at [679, 214] on span "Not Compliant" at bounding box center [707, 215] width 97 height 18
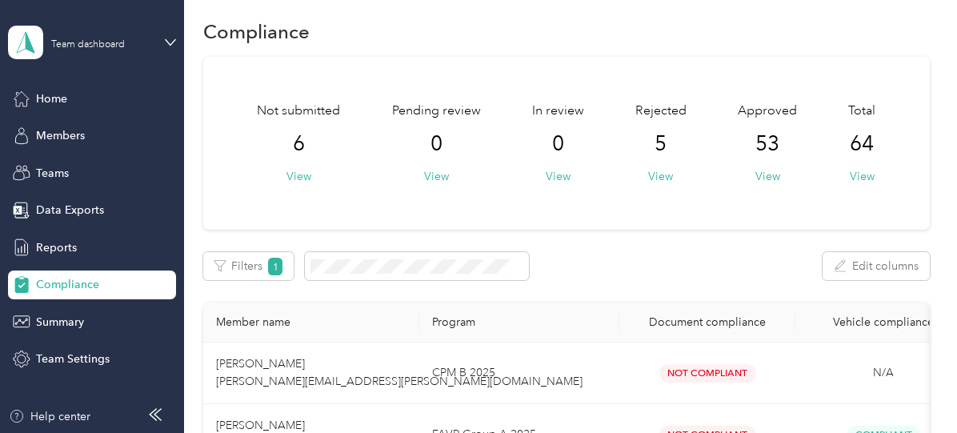
scroll to position [0, 0]
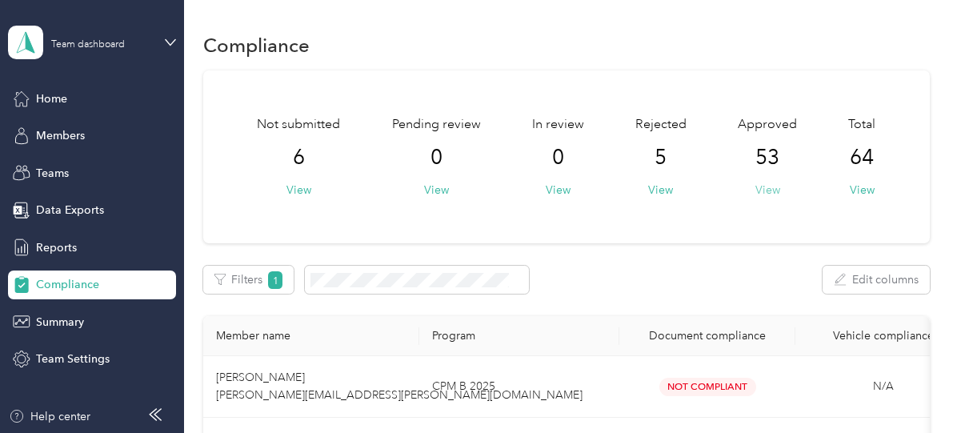
click at [757, 185] on button "View" at bounding box center [767, 190] width 25 height 17
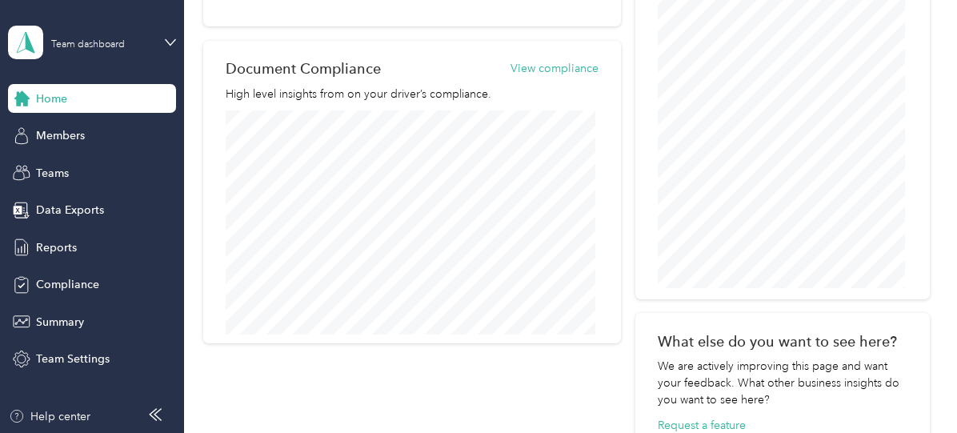
scroll to position [556, 0]
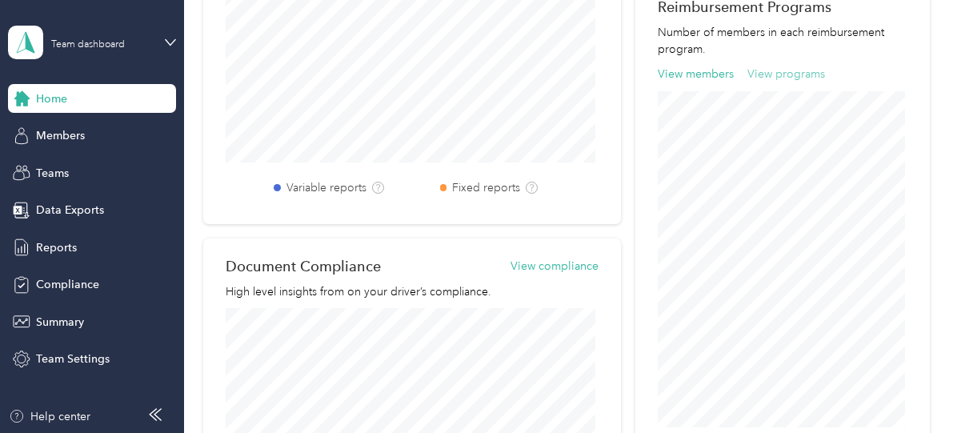
click at [769, 72] on button "View programs" at bounding box center [786, 74] width 78 height 17
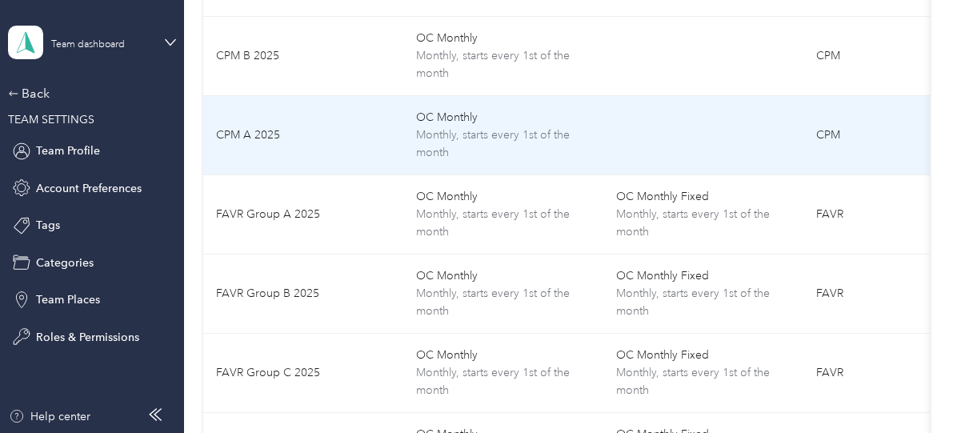
scroll to position [222, 0]
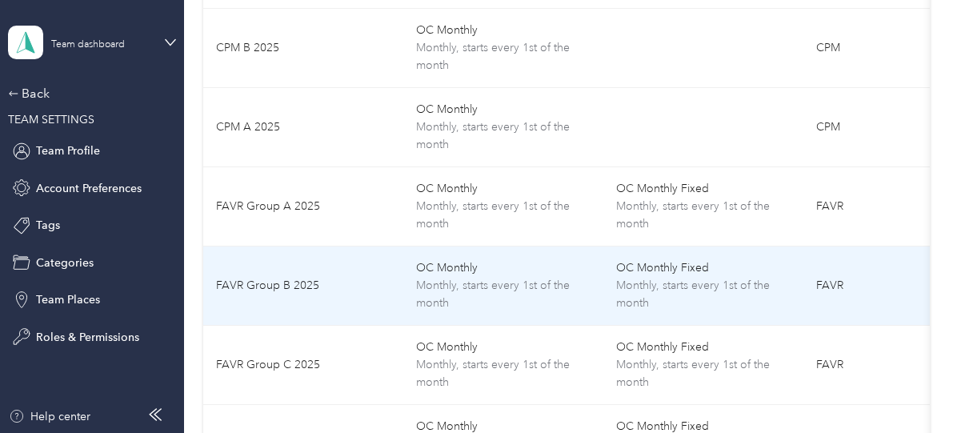
click at [662, 271] on span "OC Monthly Fixed" at bounding box center [703, 268] width 174 height 18
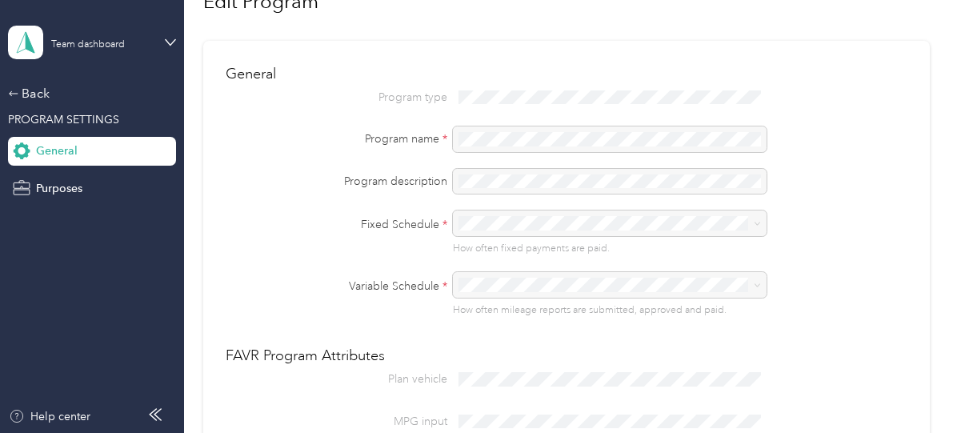
scroll to position [74, 0]
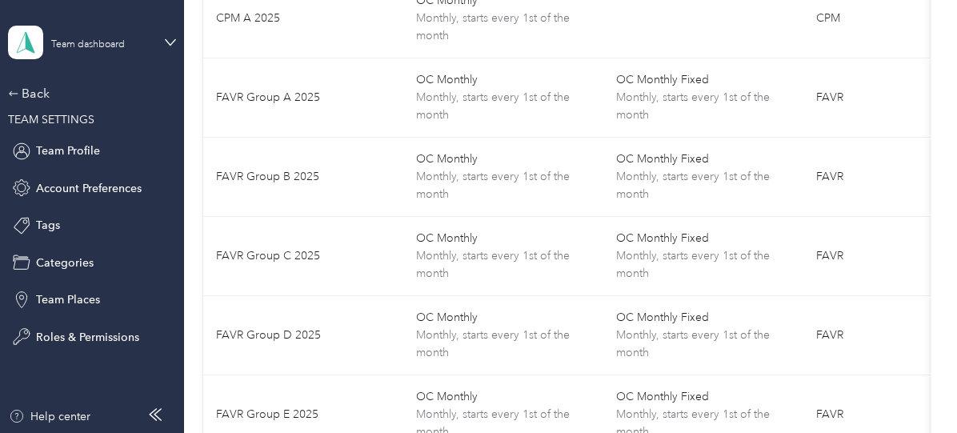
scroll to position [338, 0]
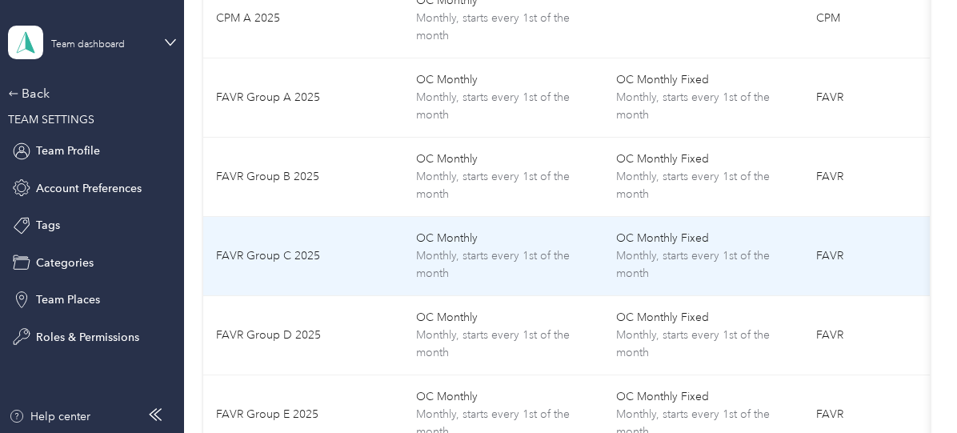
click at [503, 247] on span "Monthly, starts every 1st of the month" at bounding box center [503, 264] width 174 height 35
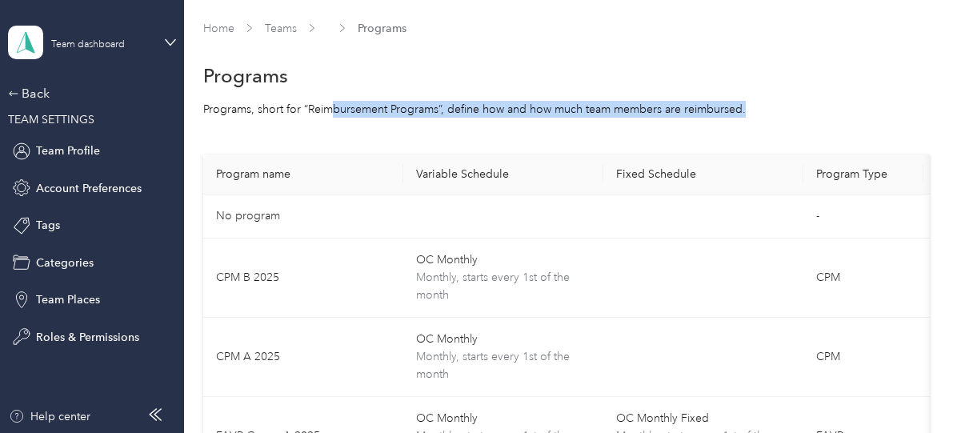
drag, startPoint x: 331, startPoint y: 106, endPoint x: 560, endPoint y: 126, distance: 229.6
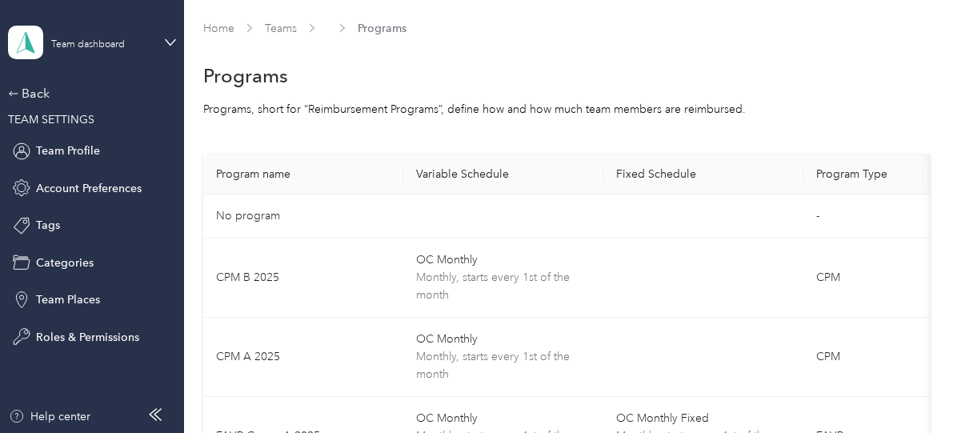
scroll to position [1, 0]
click at [32, 86] on div "Back" at bounding box center [88, 93] width 160 height 19
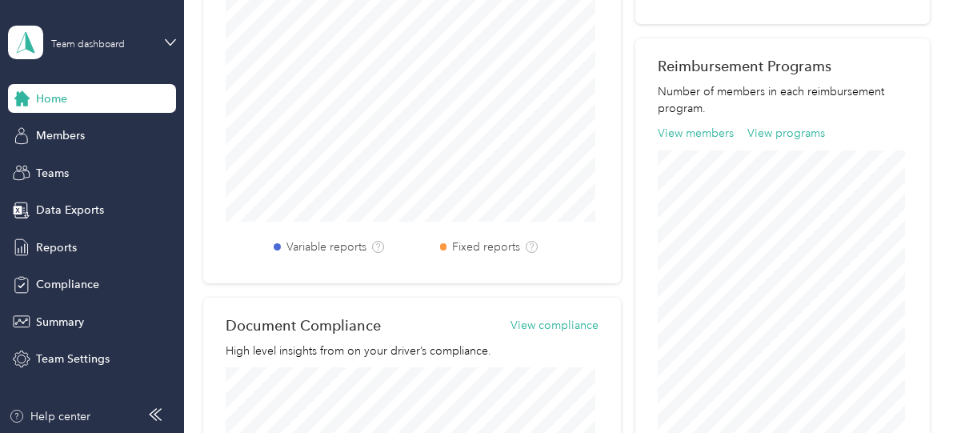
scroll to position [497, 0]
drag, startPoint x: 742, startPoint y: 94, endPoint x: 779, endPoint y: 109, distance: 39.8
click at [779, 109] on p "Number of members in each reimbursement program." at bounding box center [782, 99] width 250 height 34
click at [779, 109] on div "Reimbursement Programs Number of members in each reimbursement program. View me…" at bounding box center [782, 267] width 294 height 459
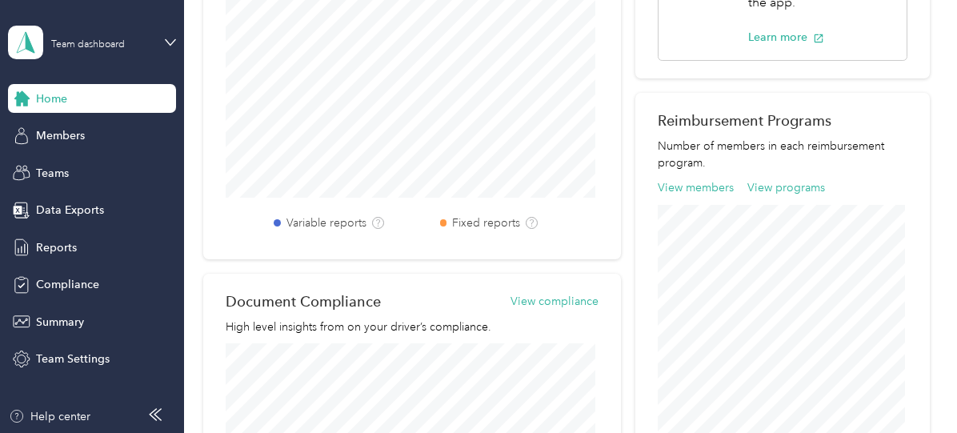
scroll to position [521, 0]
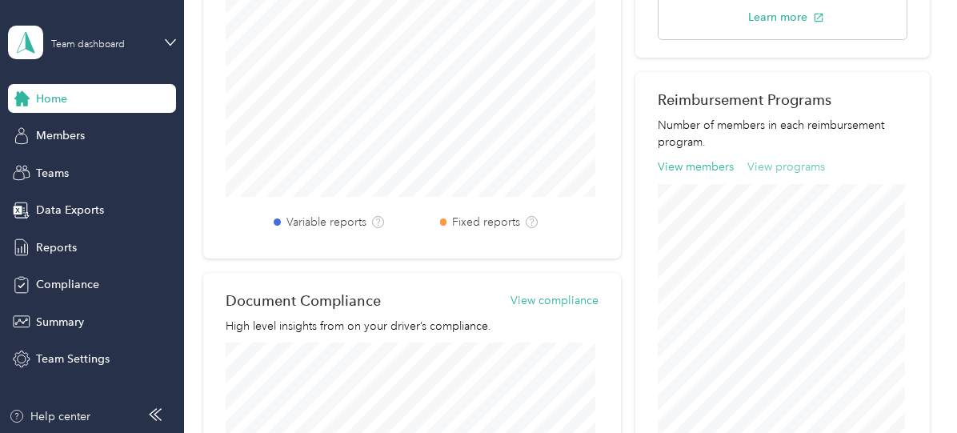
click at [805, 166] on button "View programs" at bounding box center [786, 166] width 78 height 17
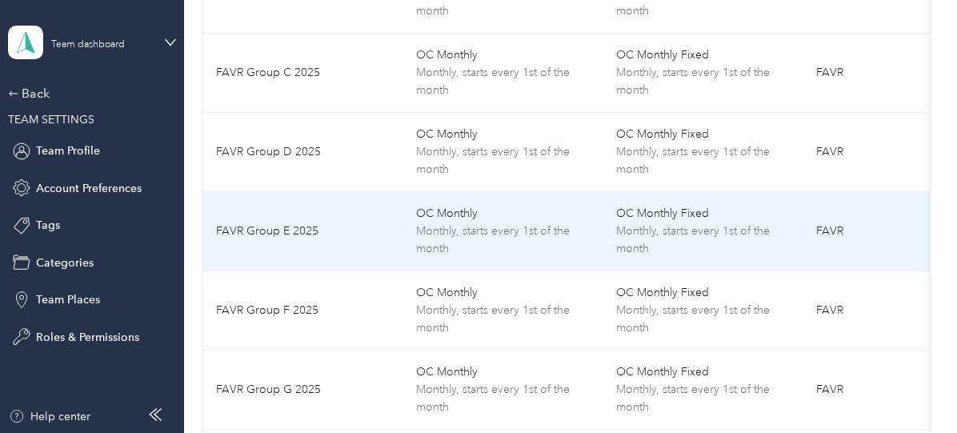
click at [500, 210] on span "OC Monthly" at bounding box center [503, 214] width 174 height 18
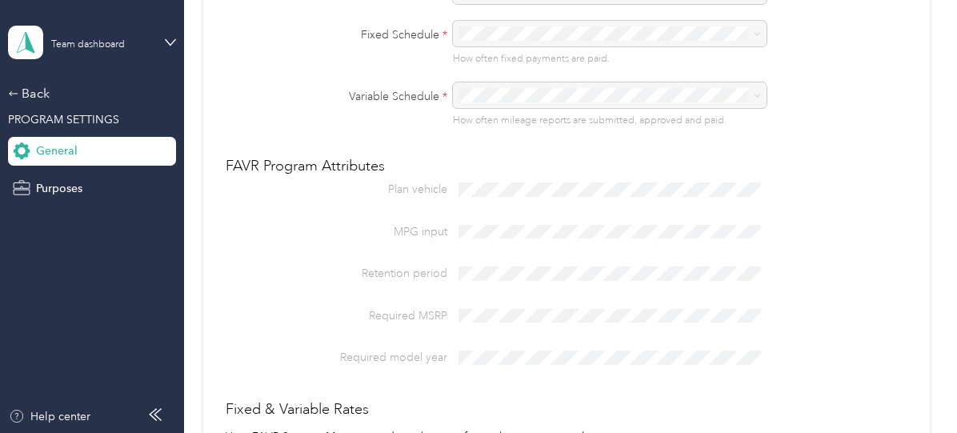
scroll to position [265, 0]
click at [675, 234] on div "FAVR Program Attributes Plan vehicle MPG input Retention period Required MSRP R…" at bounding box center [566, 301] width 681 height 290
drag, startPoint x: 331, startPoint y: 169, endPoint x: 578, endPoint y: 252, distance: 260.7
click at [578, 252] on div "Plan vehicle MPG input Retention period Required MSRP Required model year" at bounding box center [566, 275] width 681 height 194
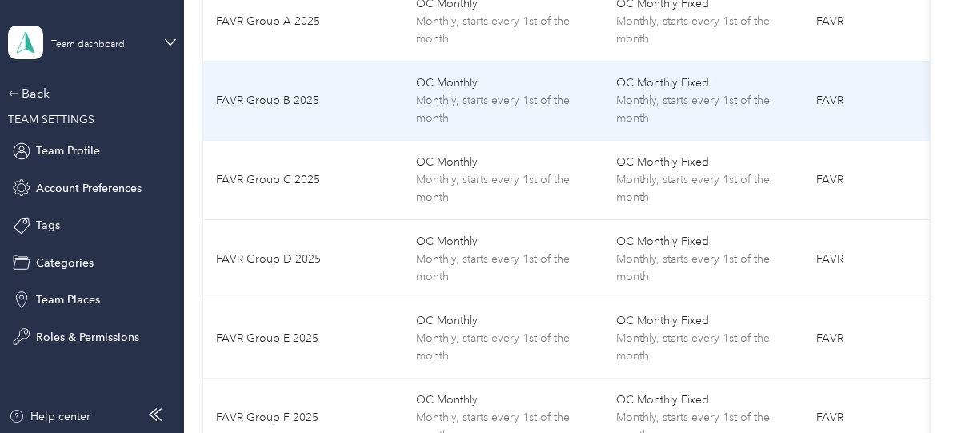
scroll to position [417, 0]
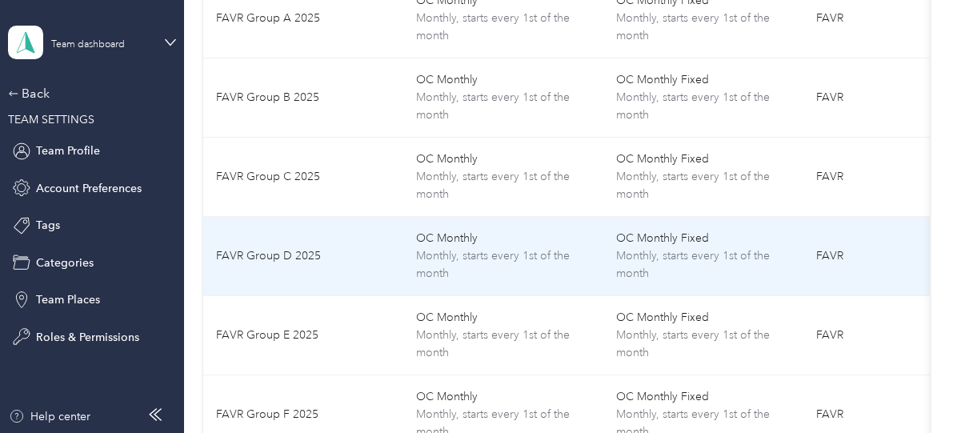
click at [482, 260] on span "Monthly, starts every 1st of the month" at bounding box center [503, 264] width 174 height 35
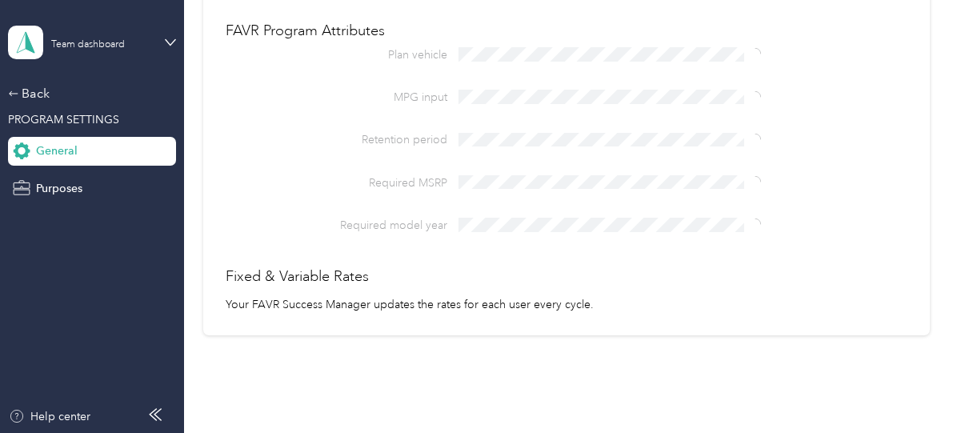
scroll to position [397, 0]
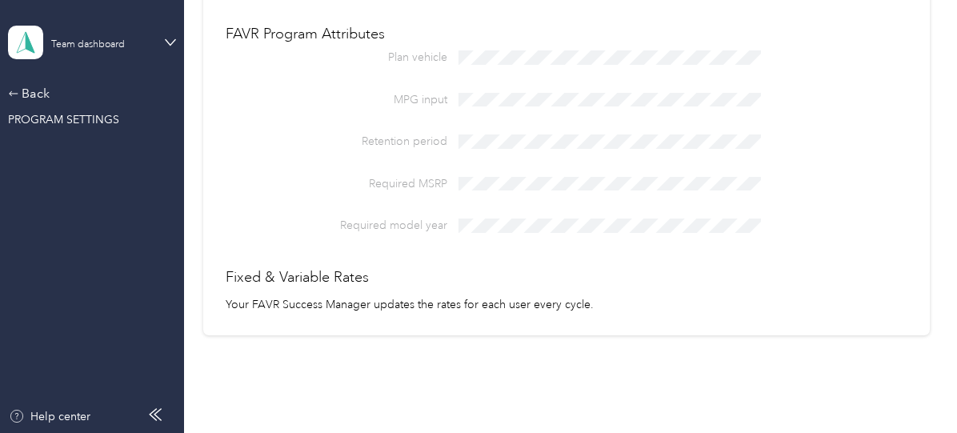
click at [482, 260] on div "FAVR Program Attributes Plan vehicle MPG input Retention period Required MSRP R…" at bounding box center [566, 168] width 681 height 290
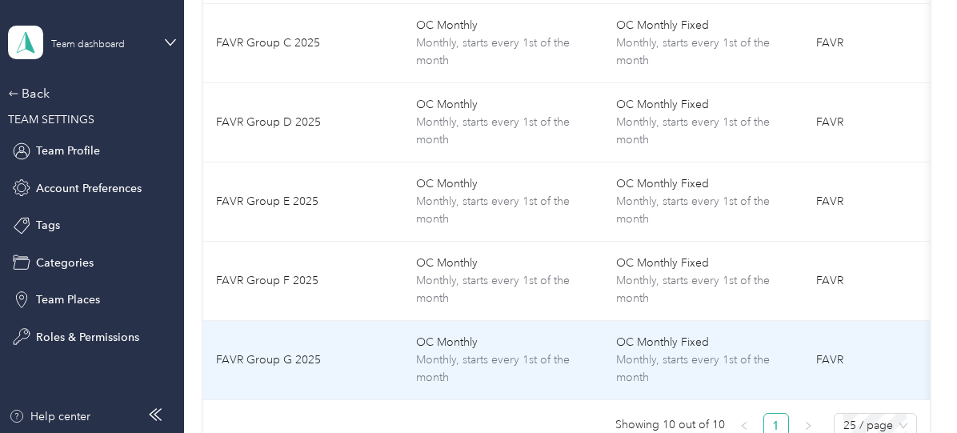
scroll to position [550, 0]
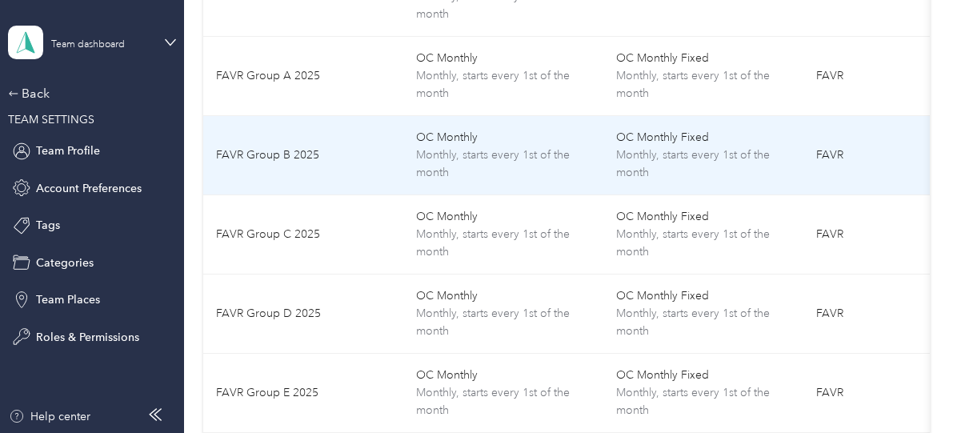
click at [513, 142] on span "OC Monthly" at bounding box center [503, 138] width 174 height 18
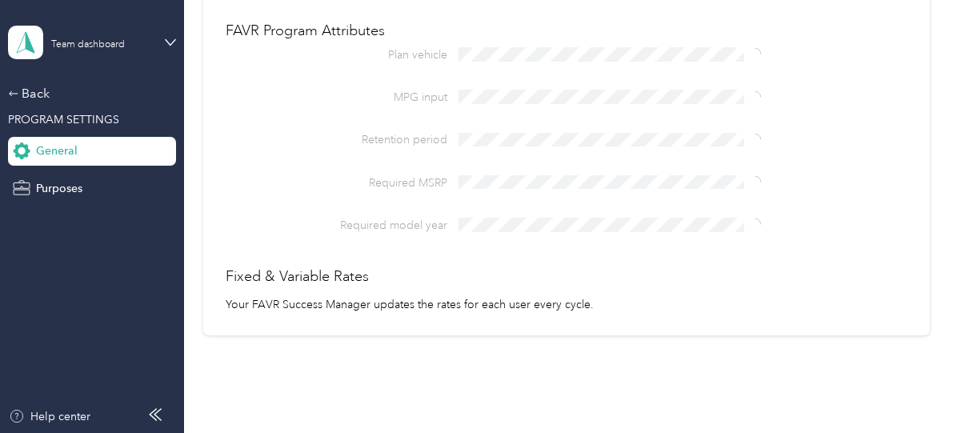
scroll to position [360, 0]
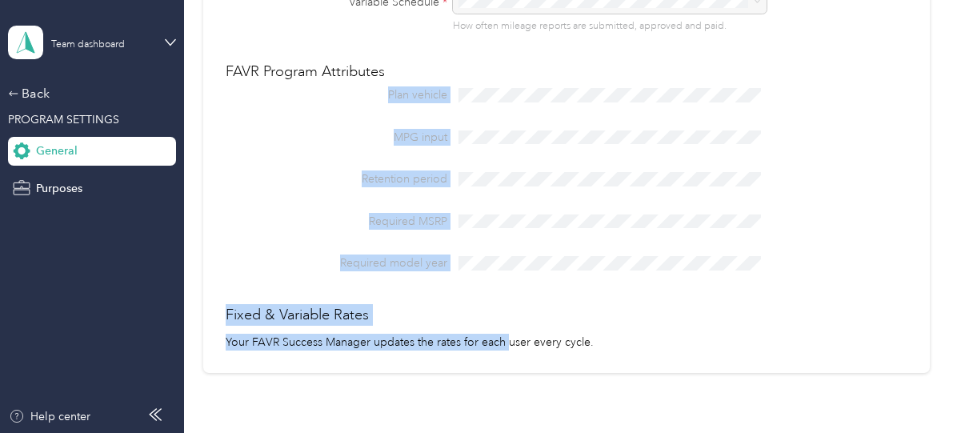
drag, startPoint x: 385, startPoint y: 81, endPoint x: 506, endPoint y: 329, distance: 275.8
click at [506, 329] on div "FAVR Program Attributes Plan vehicle MPG input Retention period Required MSRP R…" at bounding box center [566, 206] width 681 height 290
click at [506, 329] on div "Fixed & Variable Rates Your FAVR Success Manager updates the rates for each use…" at bounding box center [566, 327] width 681 height 47
drag, startPoint x: 387, startPoint y: 185, endPoint x: 528, endPoint y: 349, distance: 216.7
click at [528, 349] on div "General Program type Program name * Program description Fixed Schedule * How of…" at bounding box center [565, 65] width 725 height 617
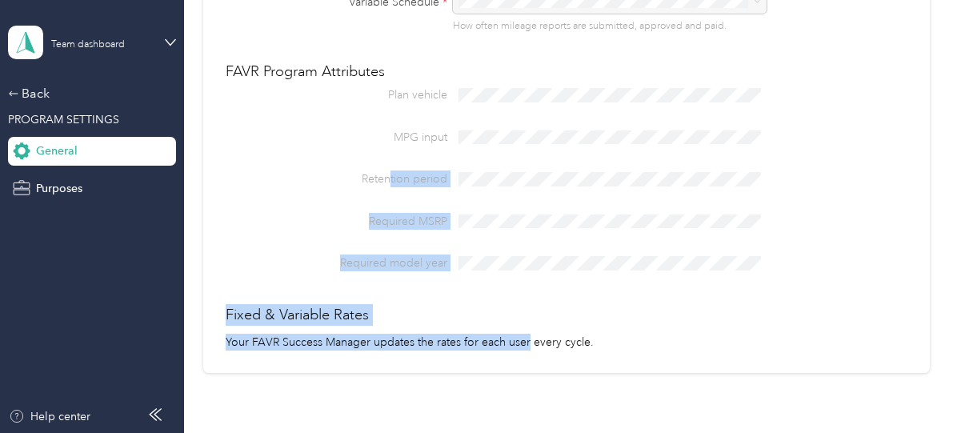
click at [534, 270] on span at bounding box center [610, 263] width 314 height 26
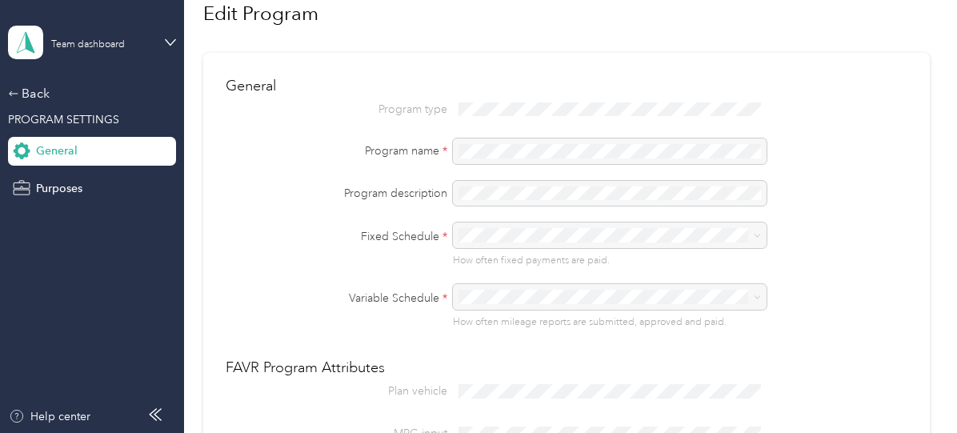
scroll to position [250, 0]
